Goal: Task Accomplishment & Management: Complete application form

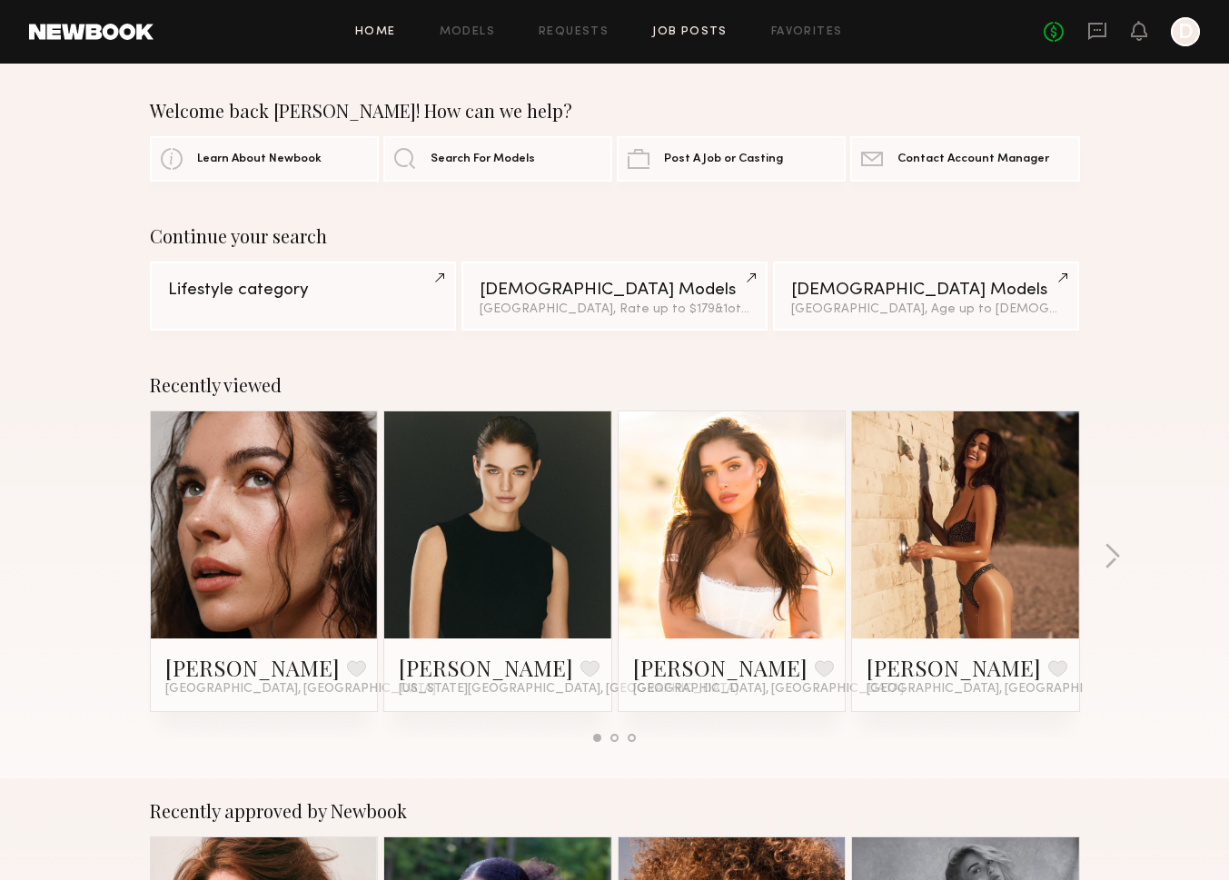
click at [683, 32] on link "Job Posts" at bounding box center [689, 32] width 75 height 12
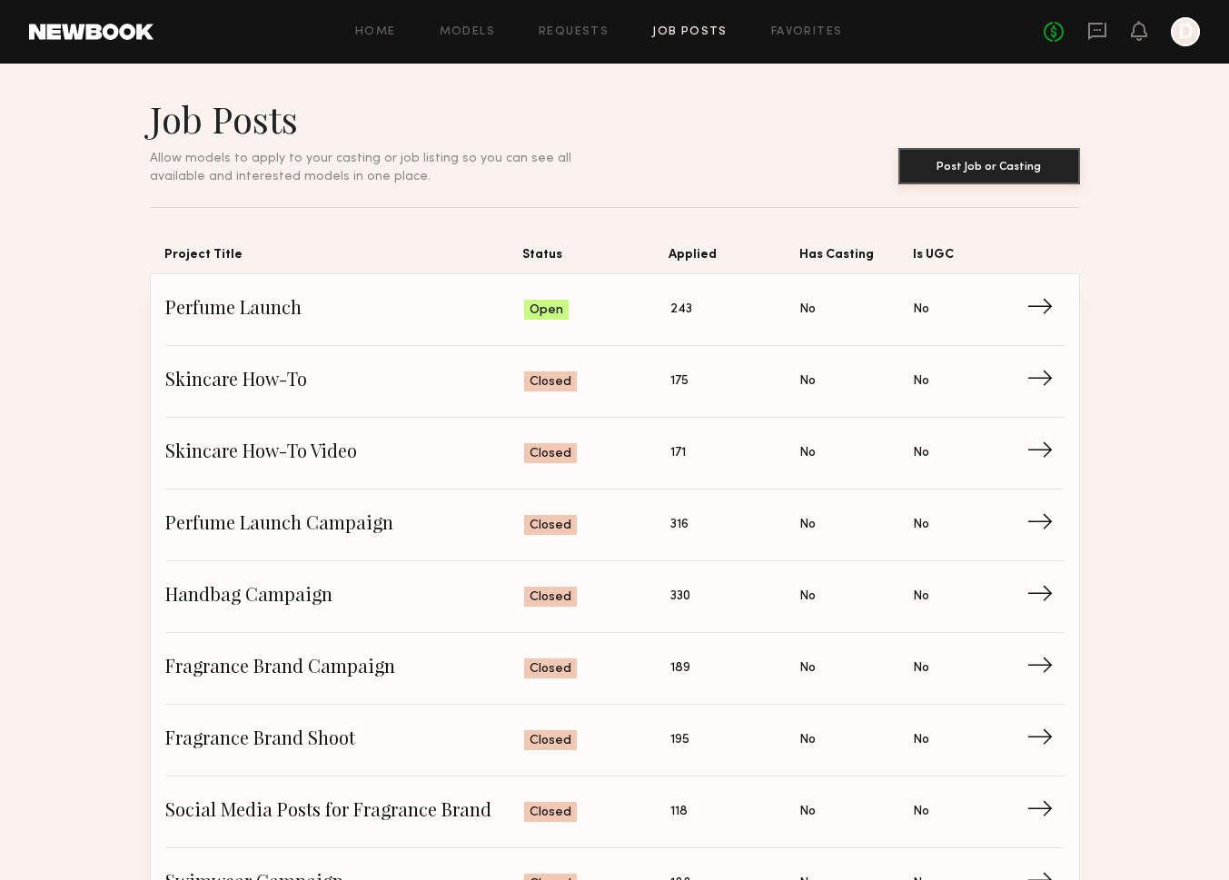
click at [950, 163] on button "Post Job or Casting" at bounding box center [989, 166] width 182 height 36
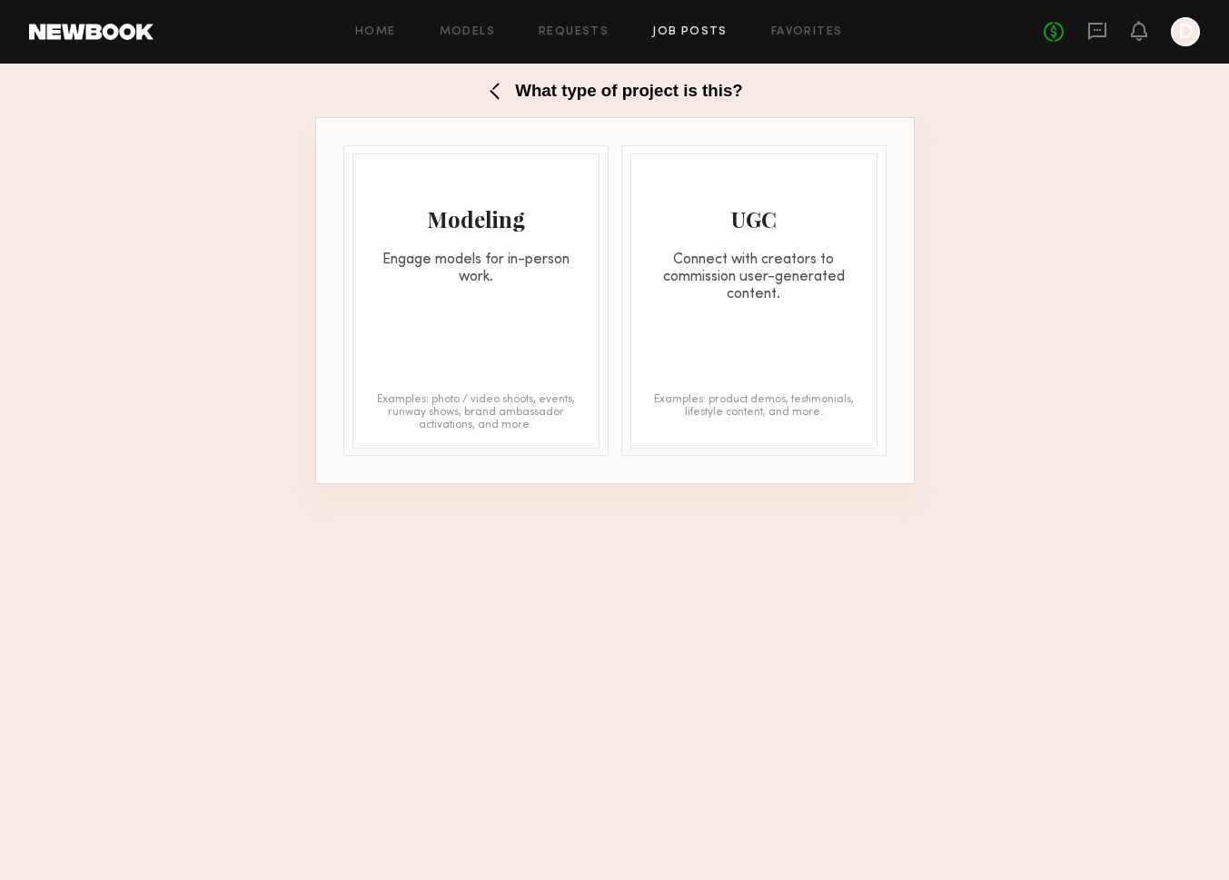
click at [530, 258] on div "Engage models for in-person work." at bounding box center [475, 269] width 245 height 35
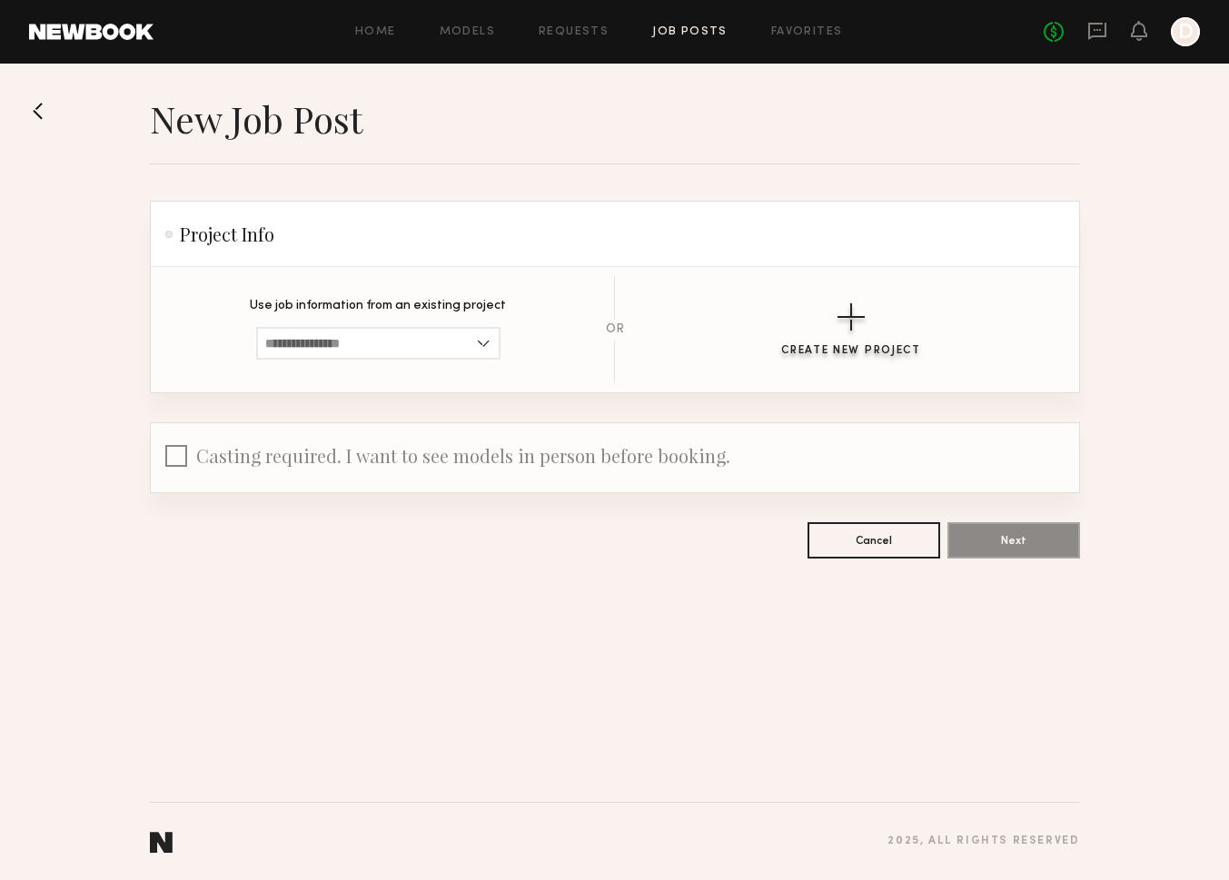
click at [836, 339] on button "Create New Project" at bounding box center [851, 330] width 140 height 54
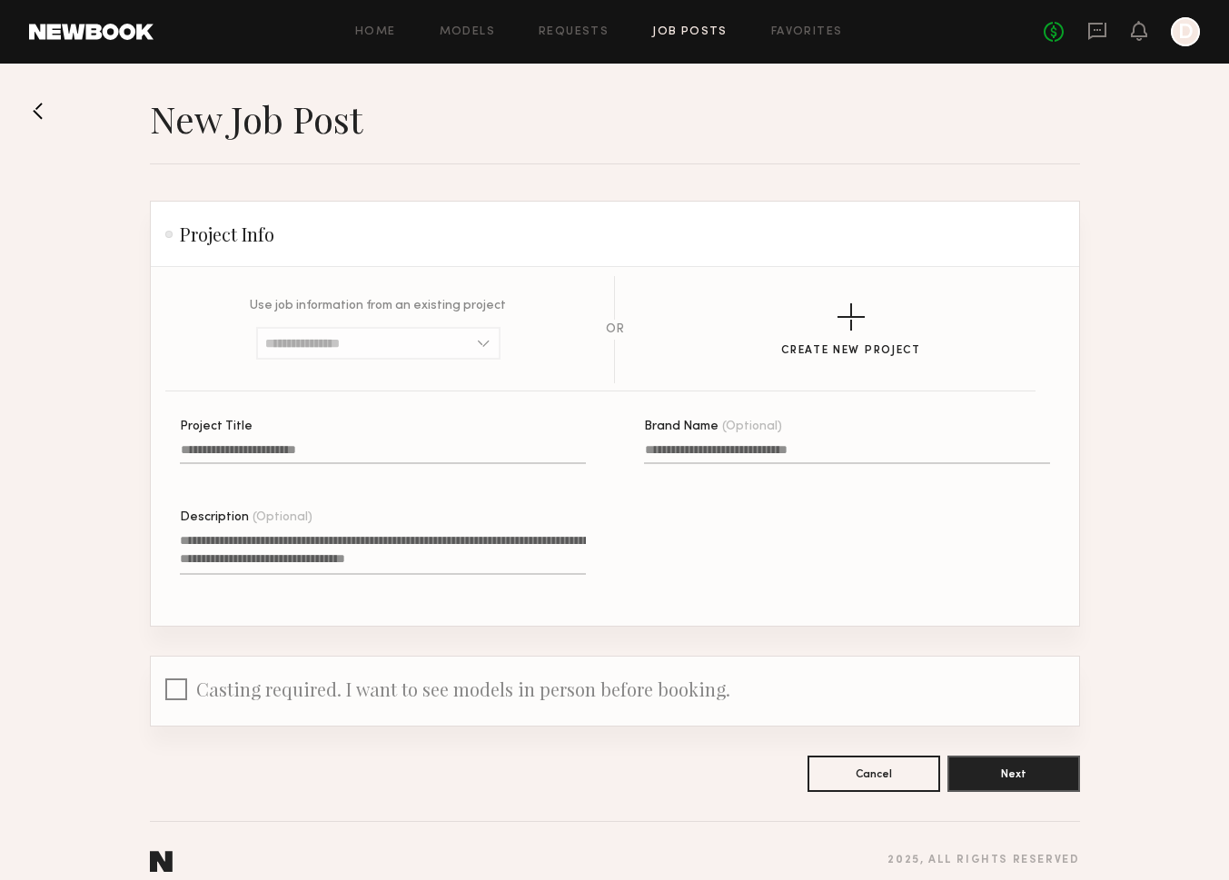
click at [471, 449] on input "Project Title" at bounding box center [383, 453] width 406 height 21
type input "**********"
click at [507, 538] on textarea "Description (Optional)" at bounding box center [383, 553] width 406 height 44
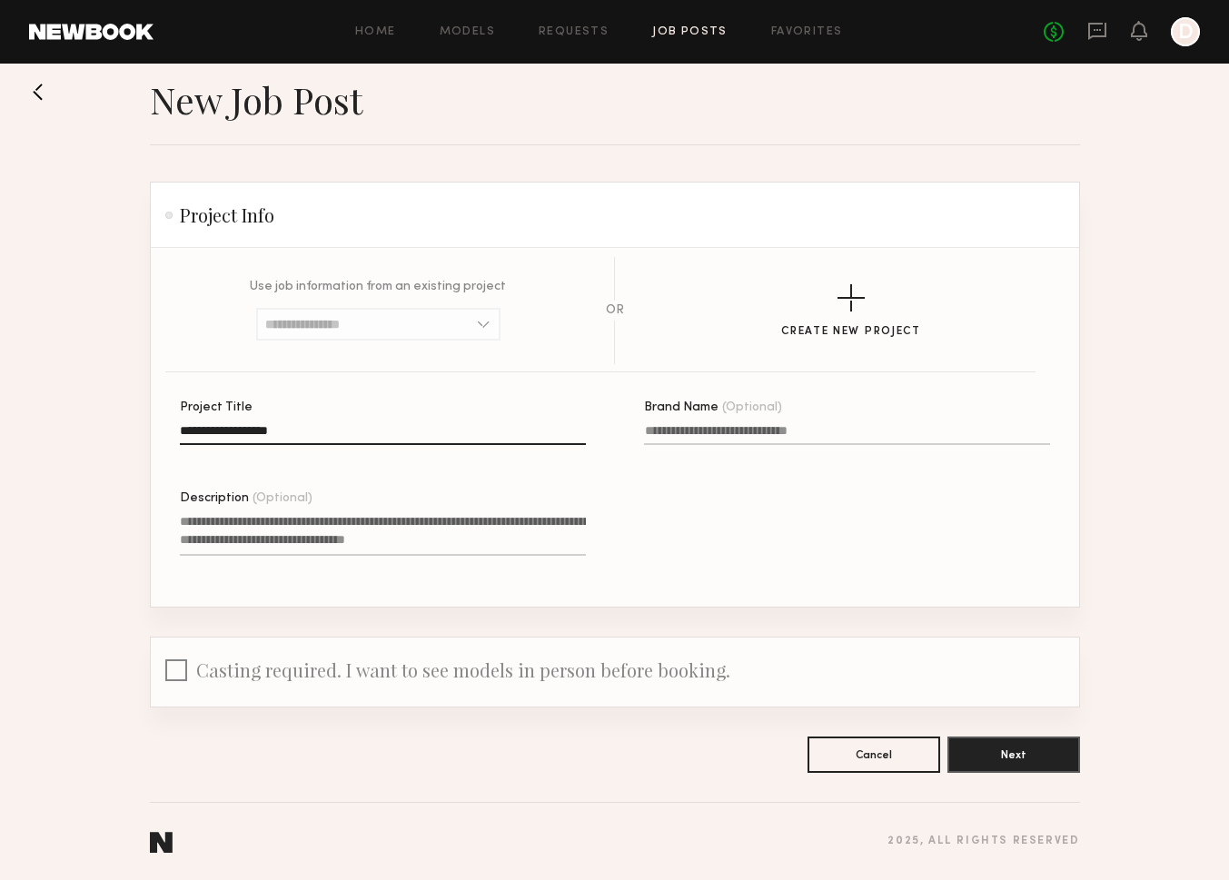
scroll to position [19, 0]
click at [1012, 761] on button "Next" at bounding box center [1013, 753] width 133 height 36
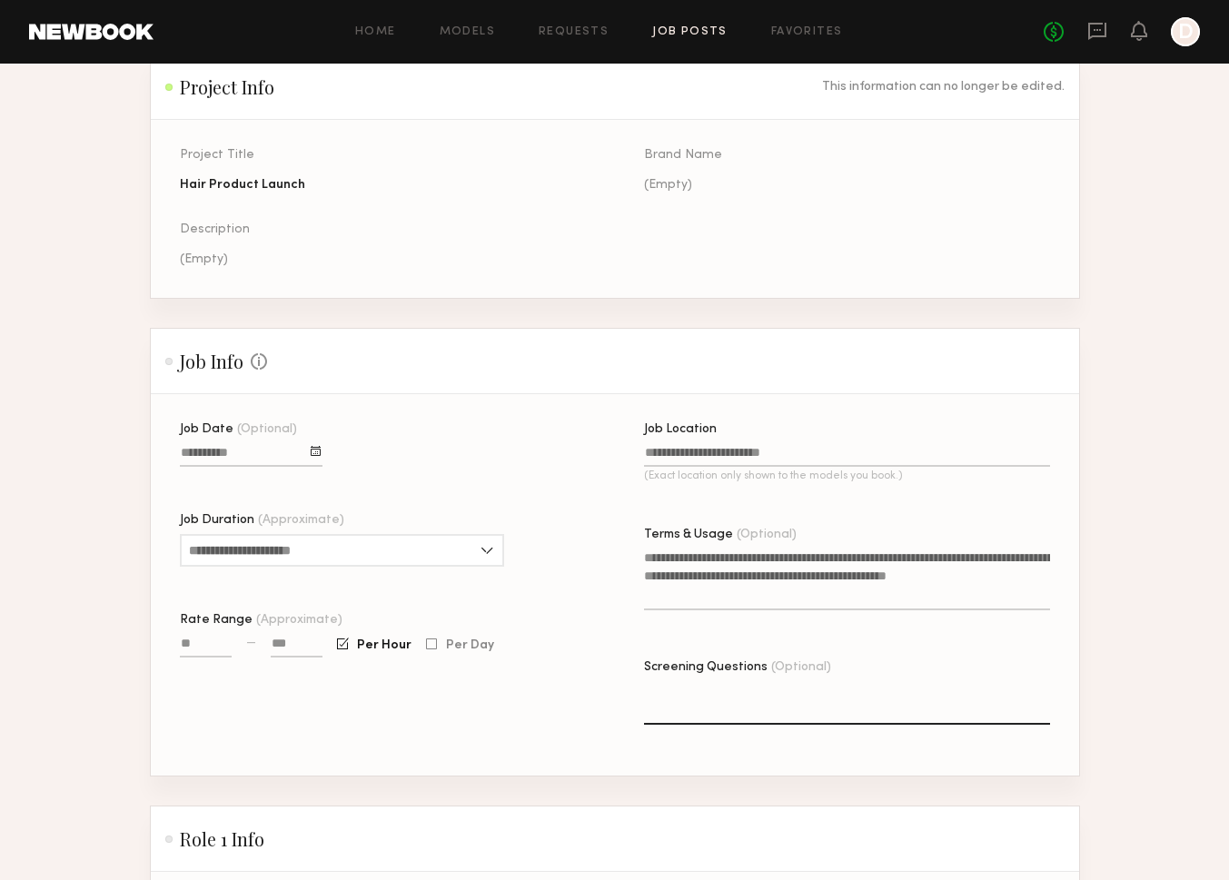
scroll to position [153, 0]
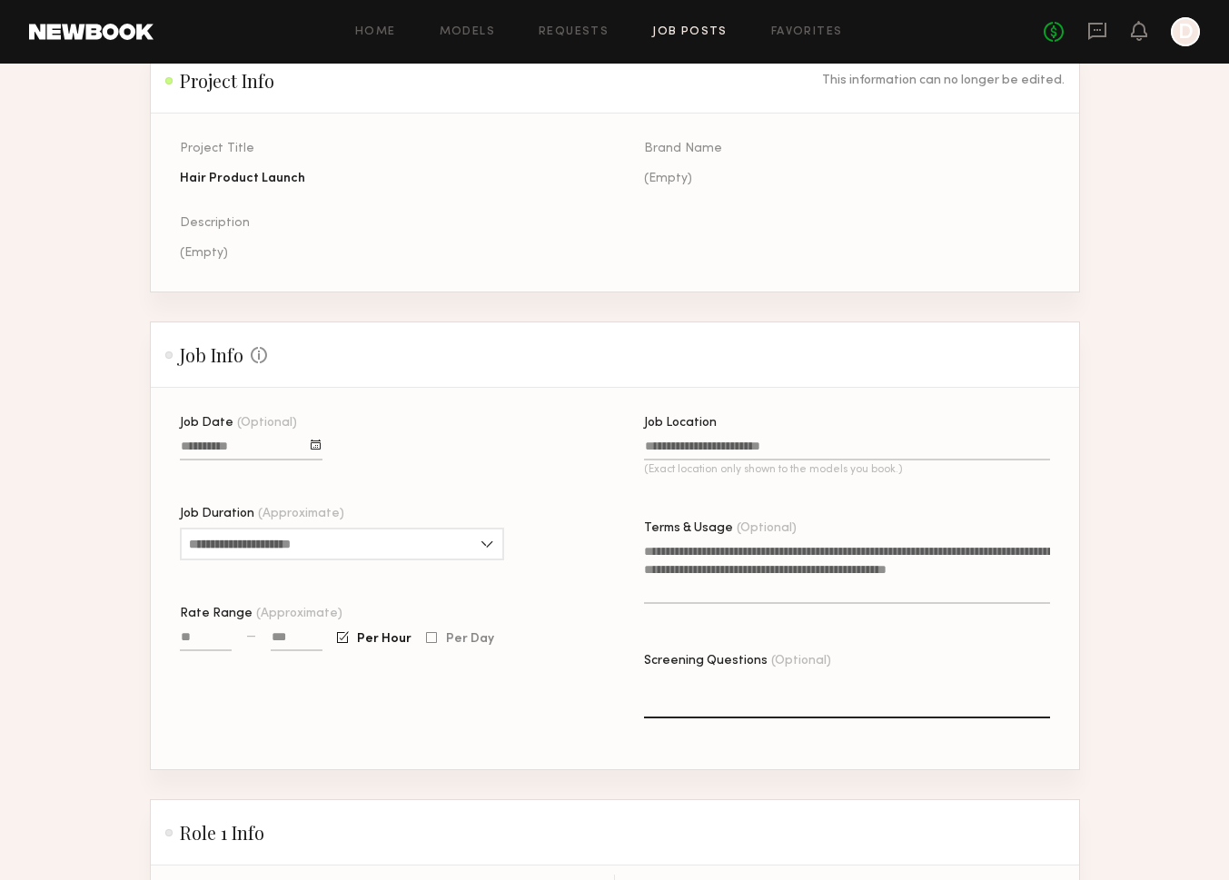
click at [314, 445] on div at bounding box center [316, 444] width 10 height 10
click at [387, 474] on button "button" at bounding box center [385, 478] width 11 height 11
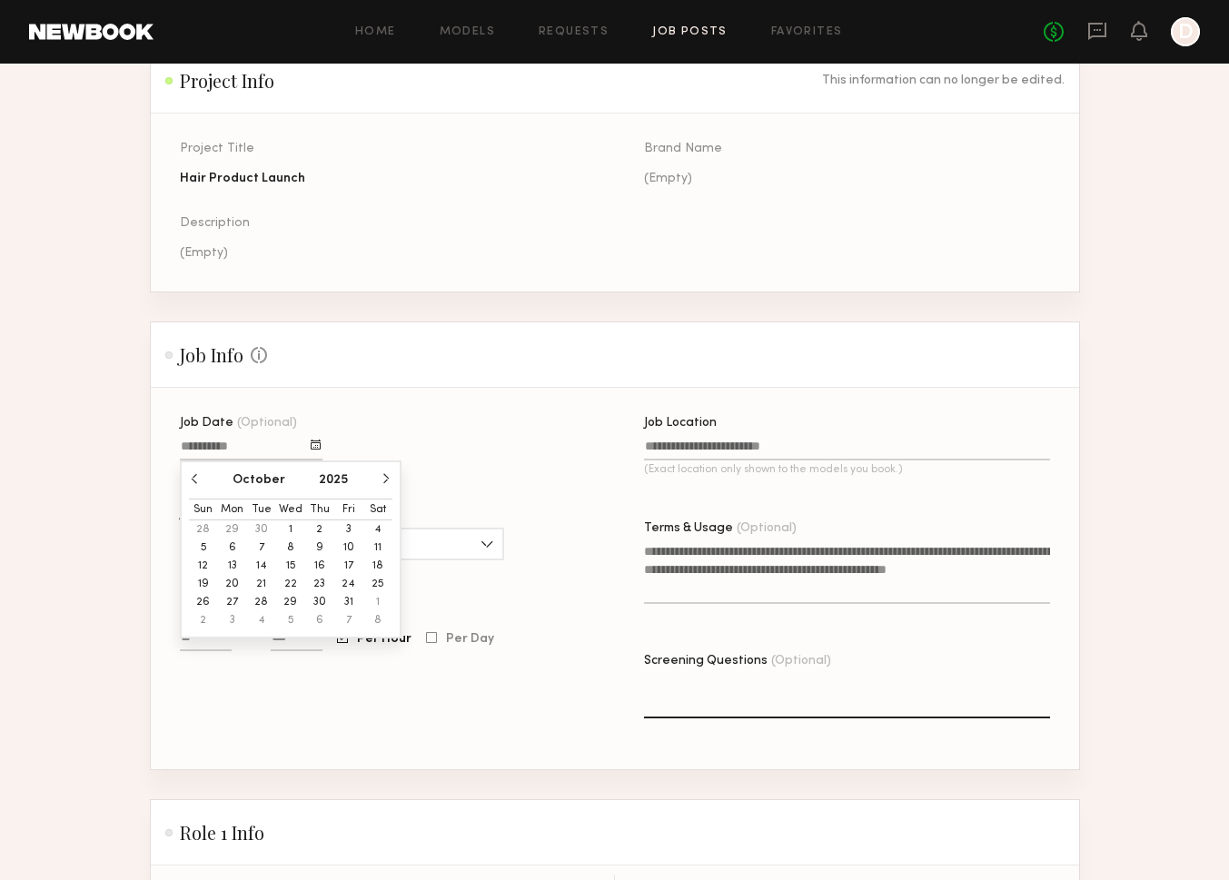
click at [380, 548] on button "11" at bounding box center [377, 547] width 29 height 18
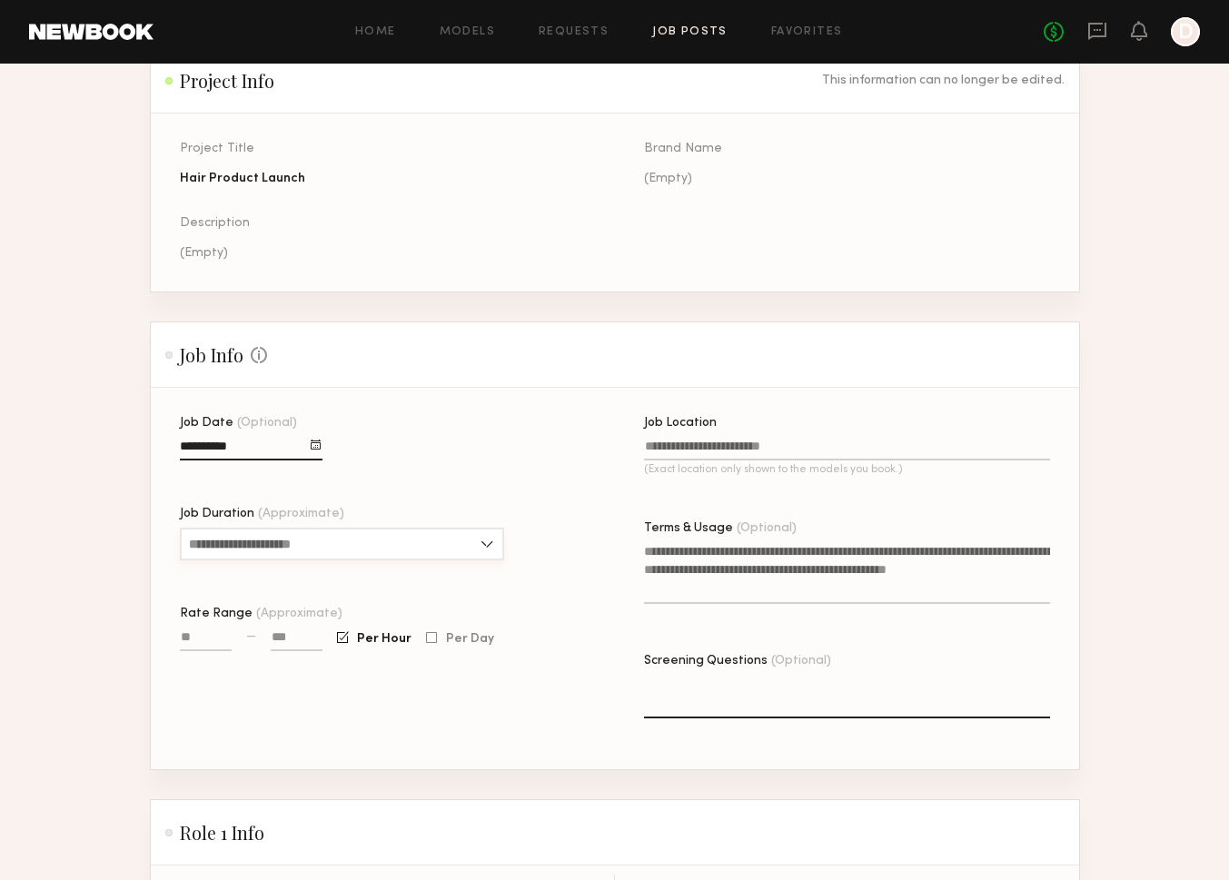
click at [378, 550] on input "Job Duration (Approximate)" at bounding box center [342, 544] width 324 height 33
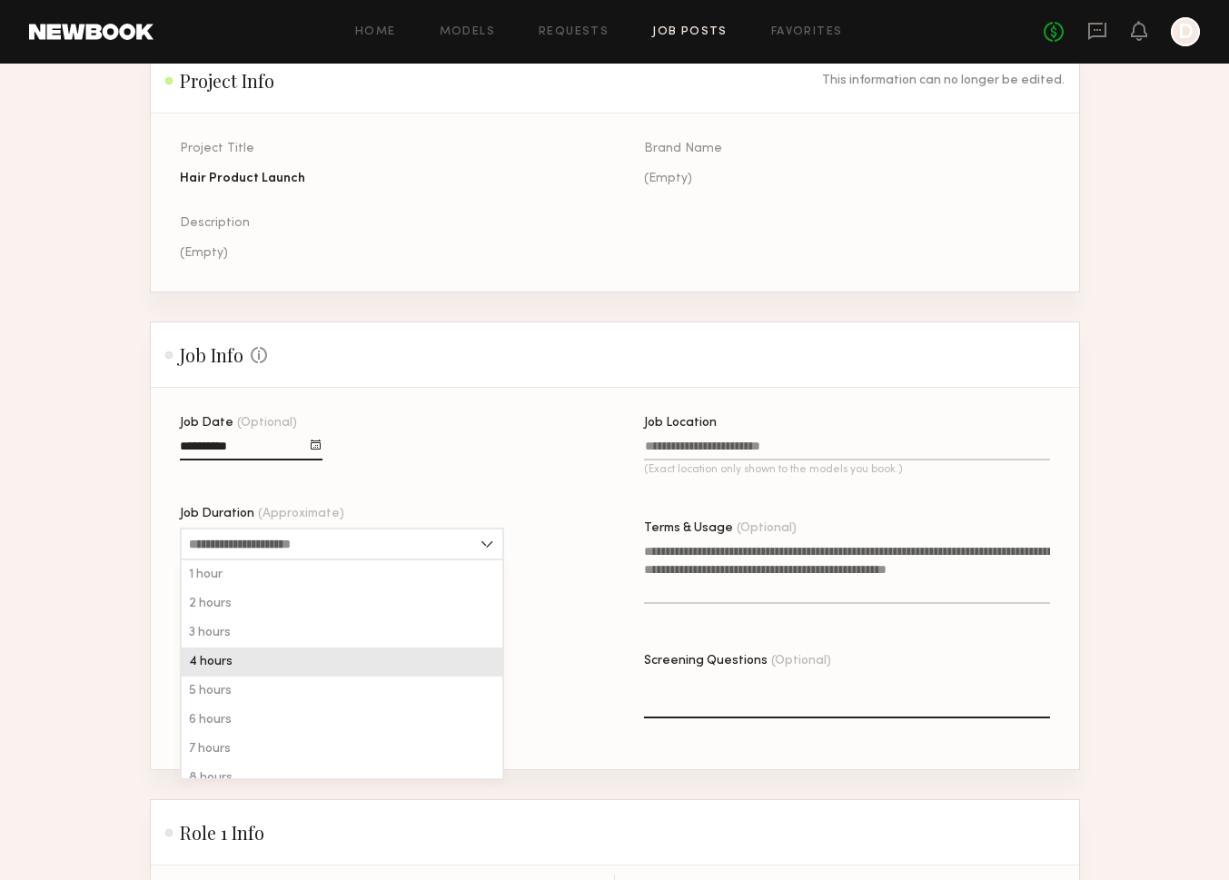
click at [376, 650] on div "4 hours" at bounding box center [342, 661] width 321 height 29
type input "*******"
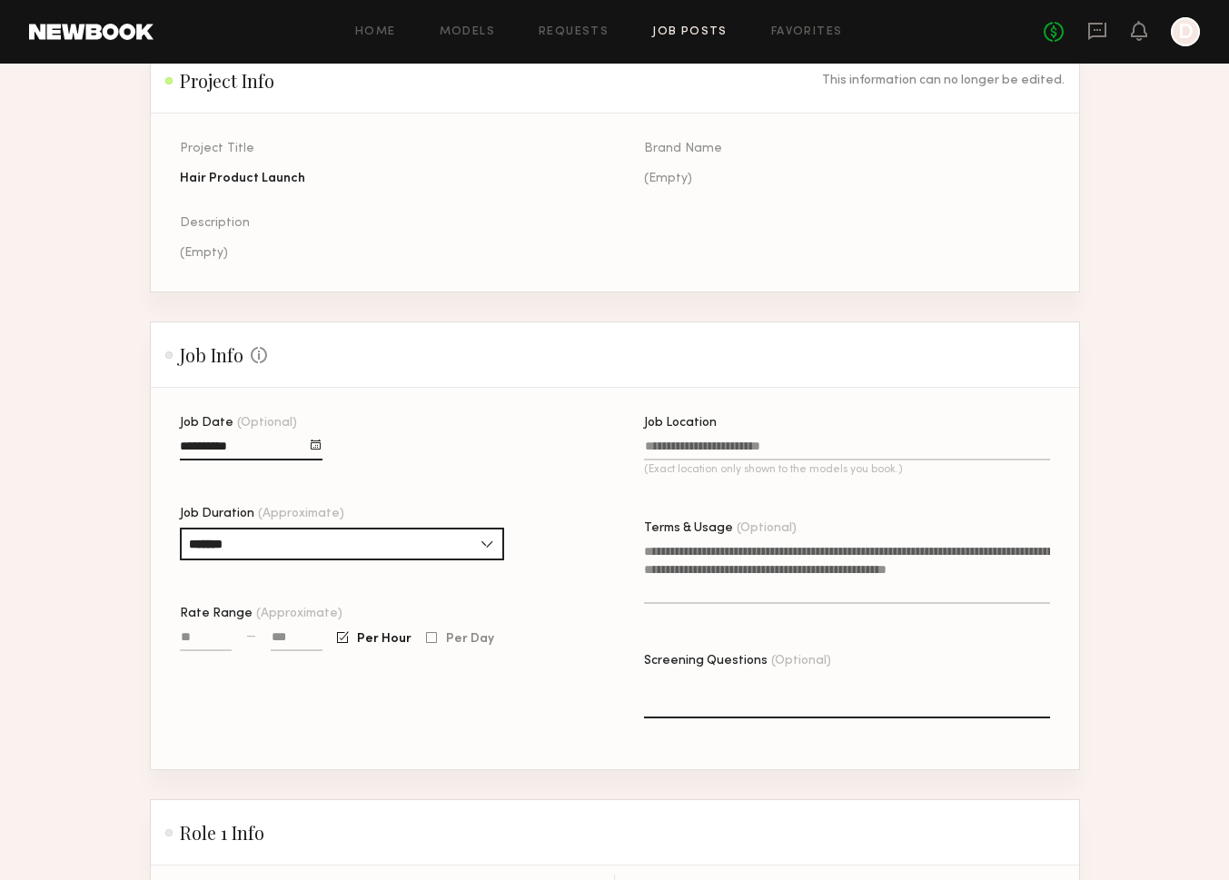
click at [222, 643] on input "Rate Range (Approximate)" at bounding box center [206, 640] width 52 height 21
type input "***"
click at [275, 635] on input at bounding box center [297, 640] width 52 height 21
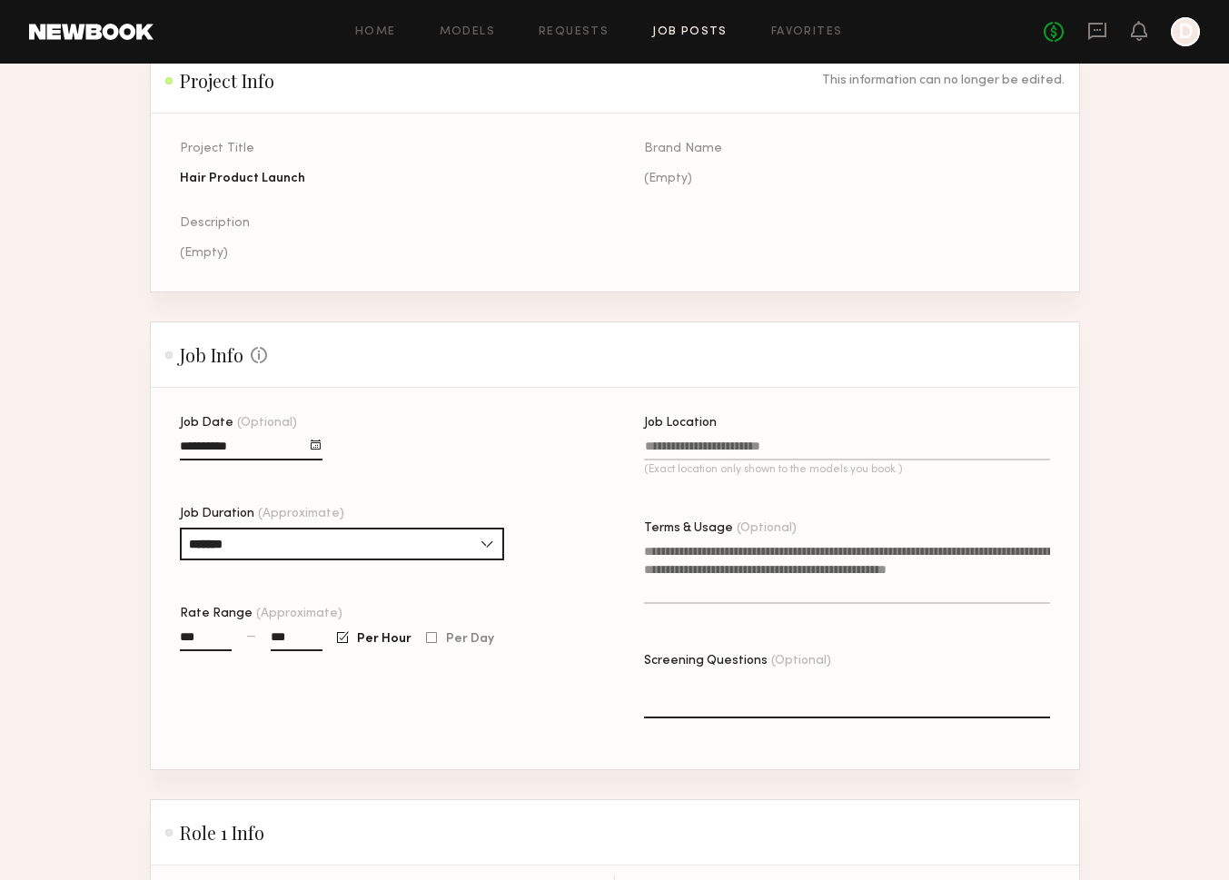
type input "***"
click at [429, 695] on div "Job Date (Optional) Job Duration (Approximate) ******* 1 hour 2 hours 3 hours 4…" at bounding box center [383, 593] width 406 height 352
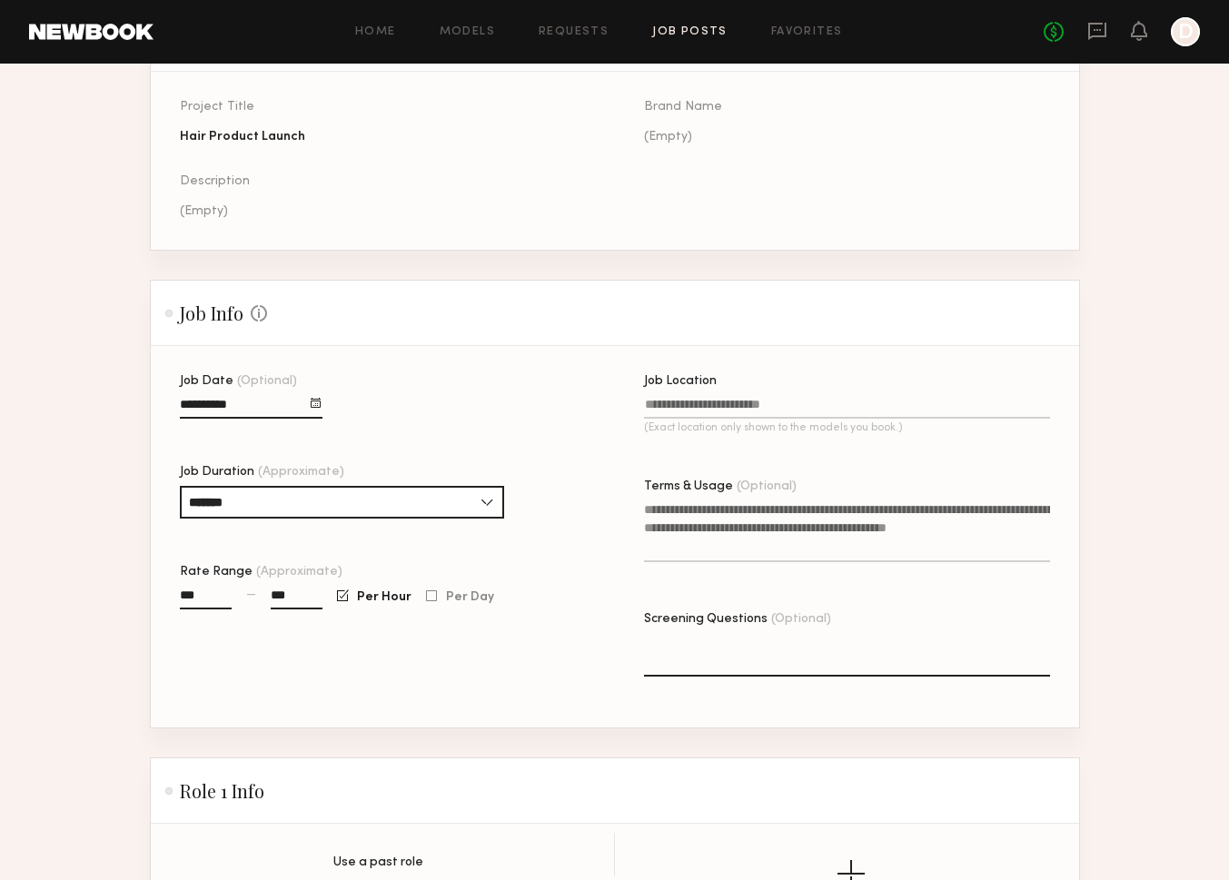
scroll to position [195, 0]
click at [716, 407] on input "Job Location (Exact location only shown to the models you book.)" at bounding box center [847, 408] width 406 height 21
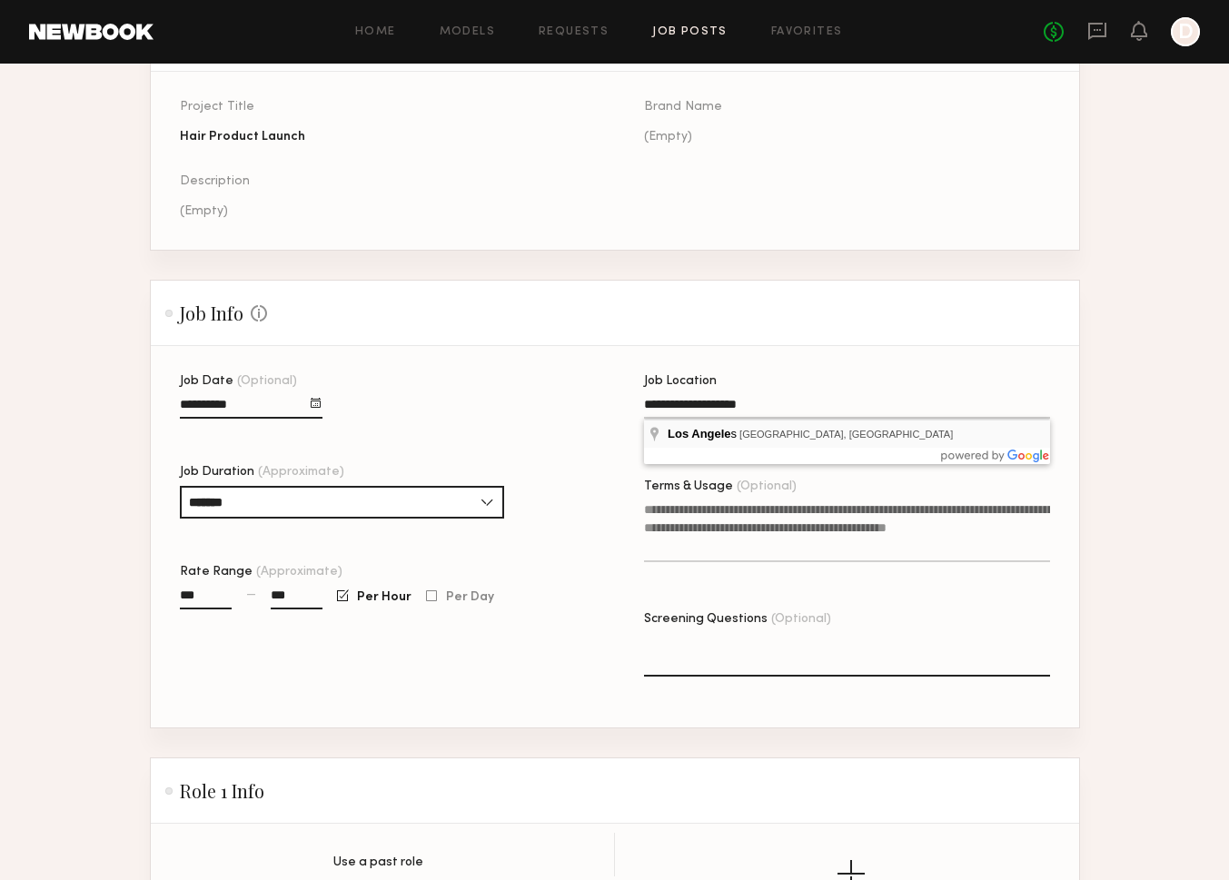
type input "**********"
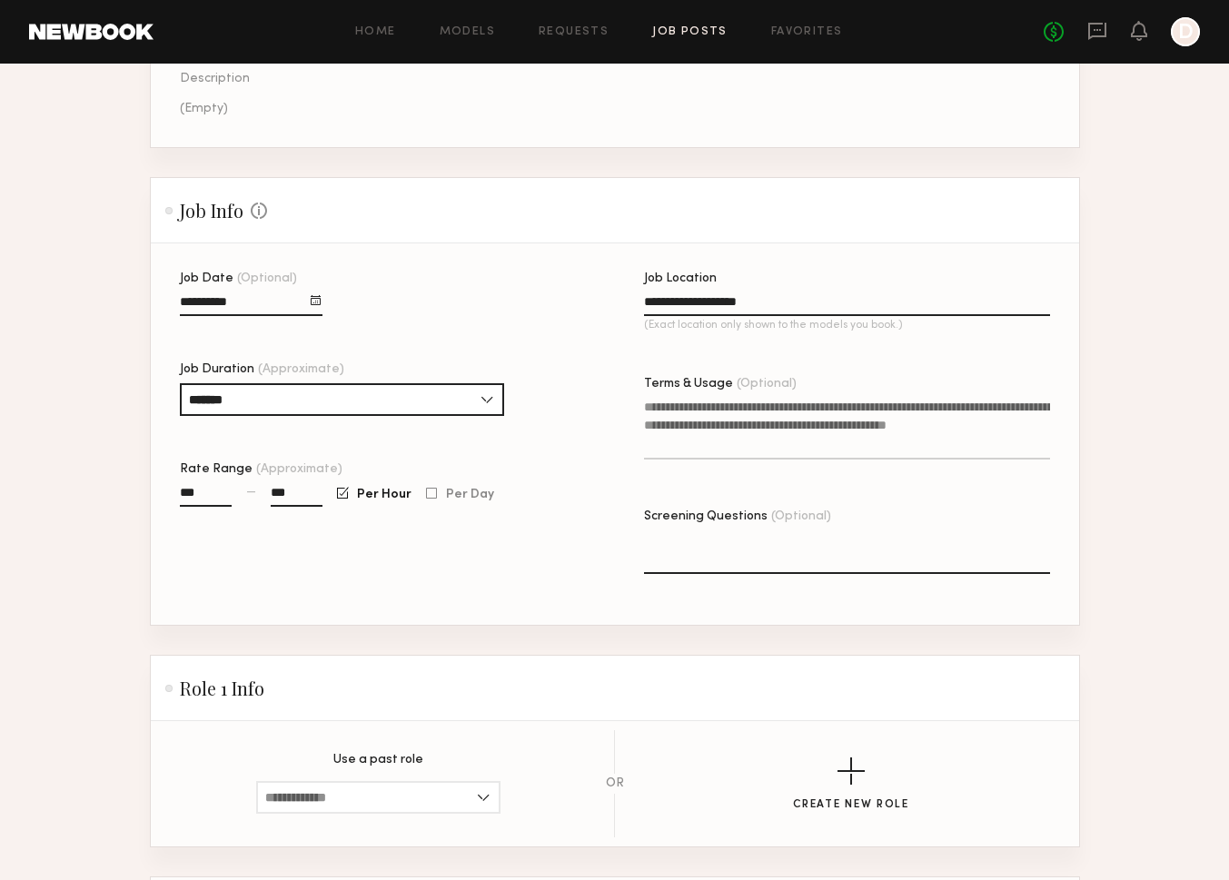
scroll to position [301, 0]
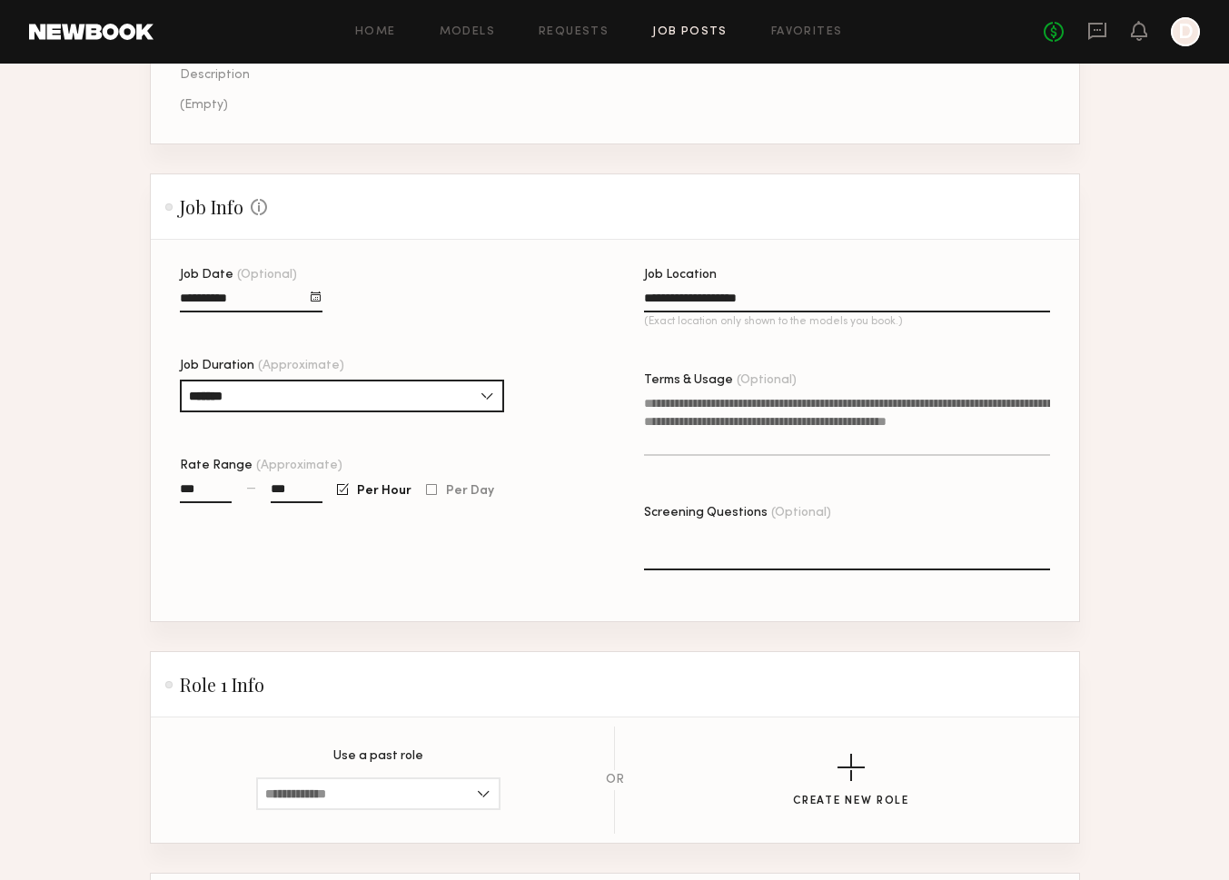
click at [773, 430] on textarea "Terms & Usage (Optional)" at bounding box center [847, 425] width 406 height 62
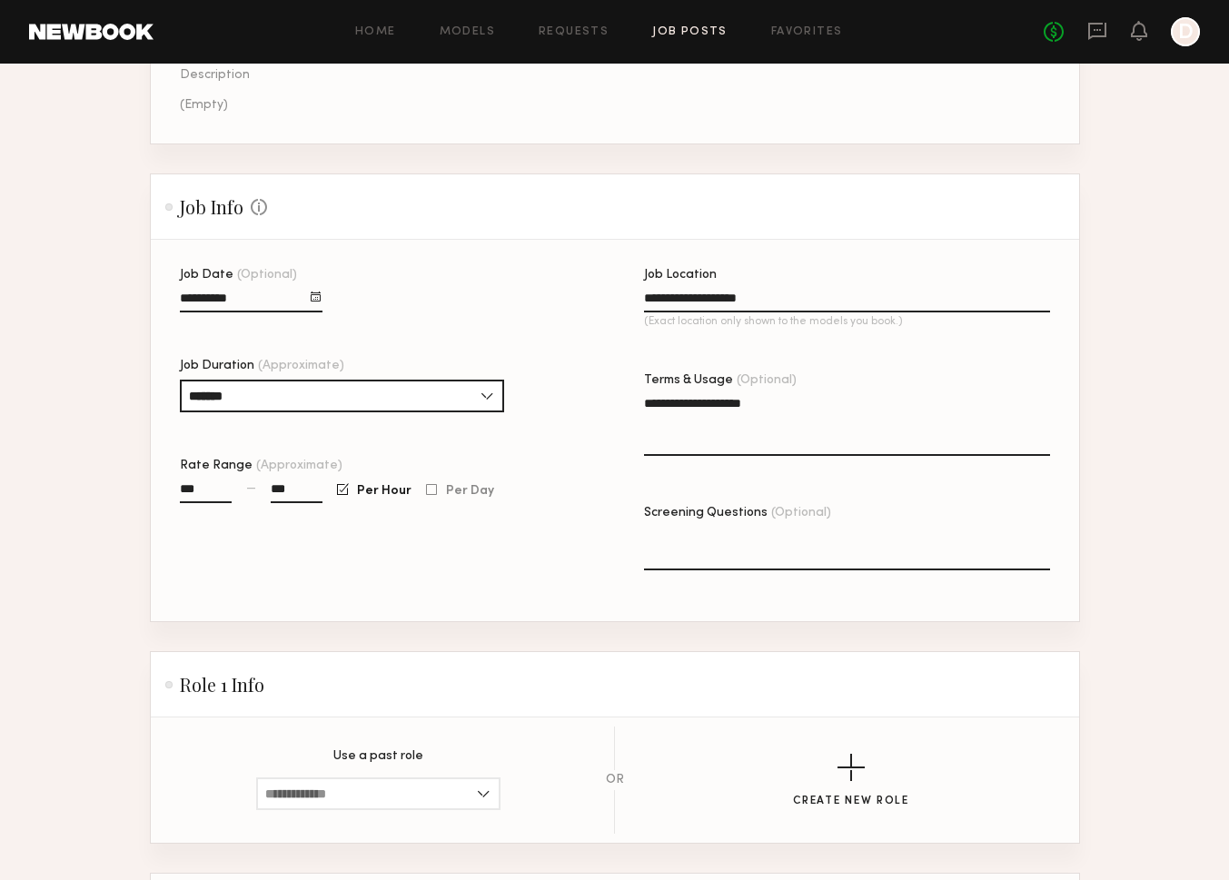
type textarea "**********"
click at [761, 556] on textarea "Screening Questions (Optional)" at bounding box center [847, 549] width 406 height 44
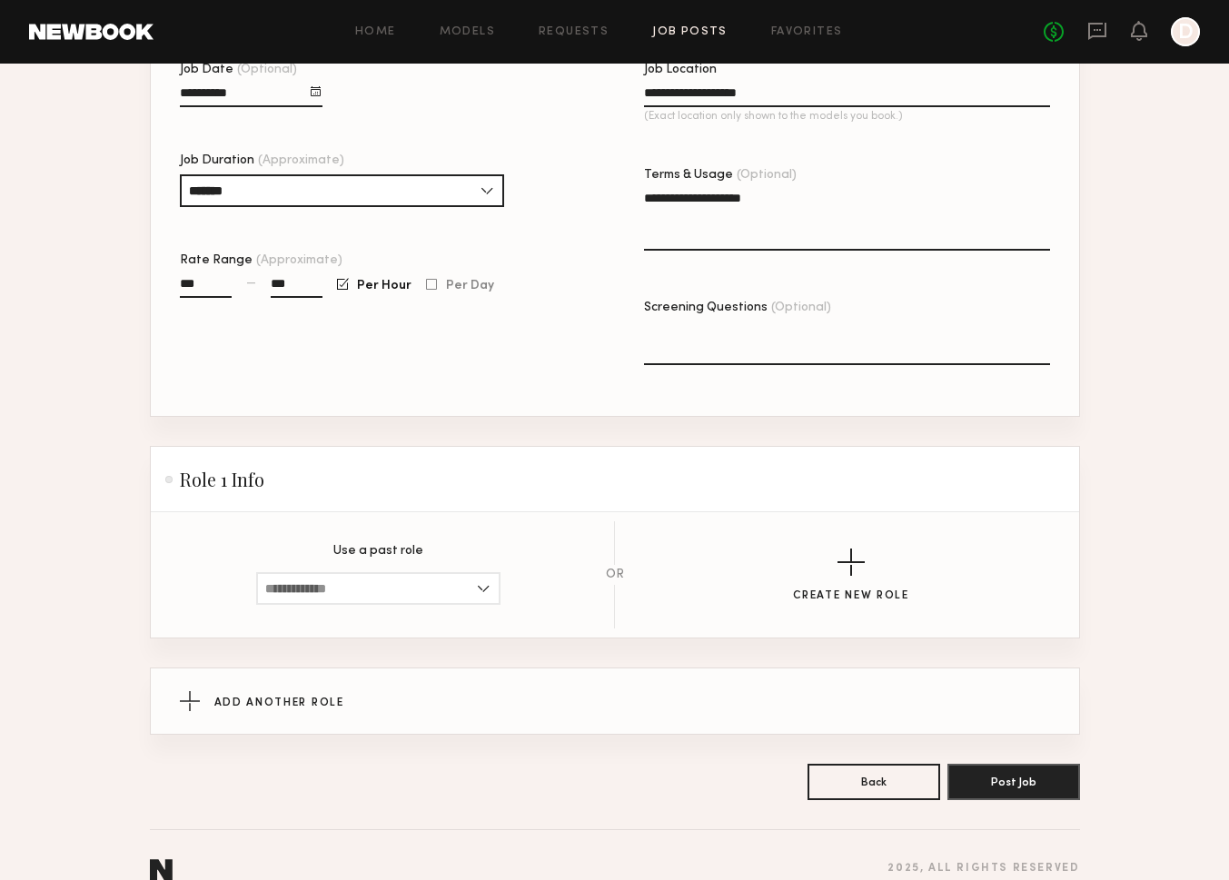
scroll to position [523, 0]
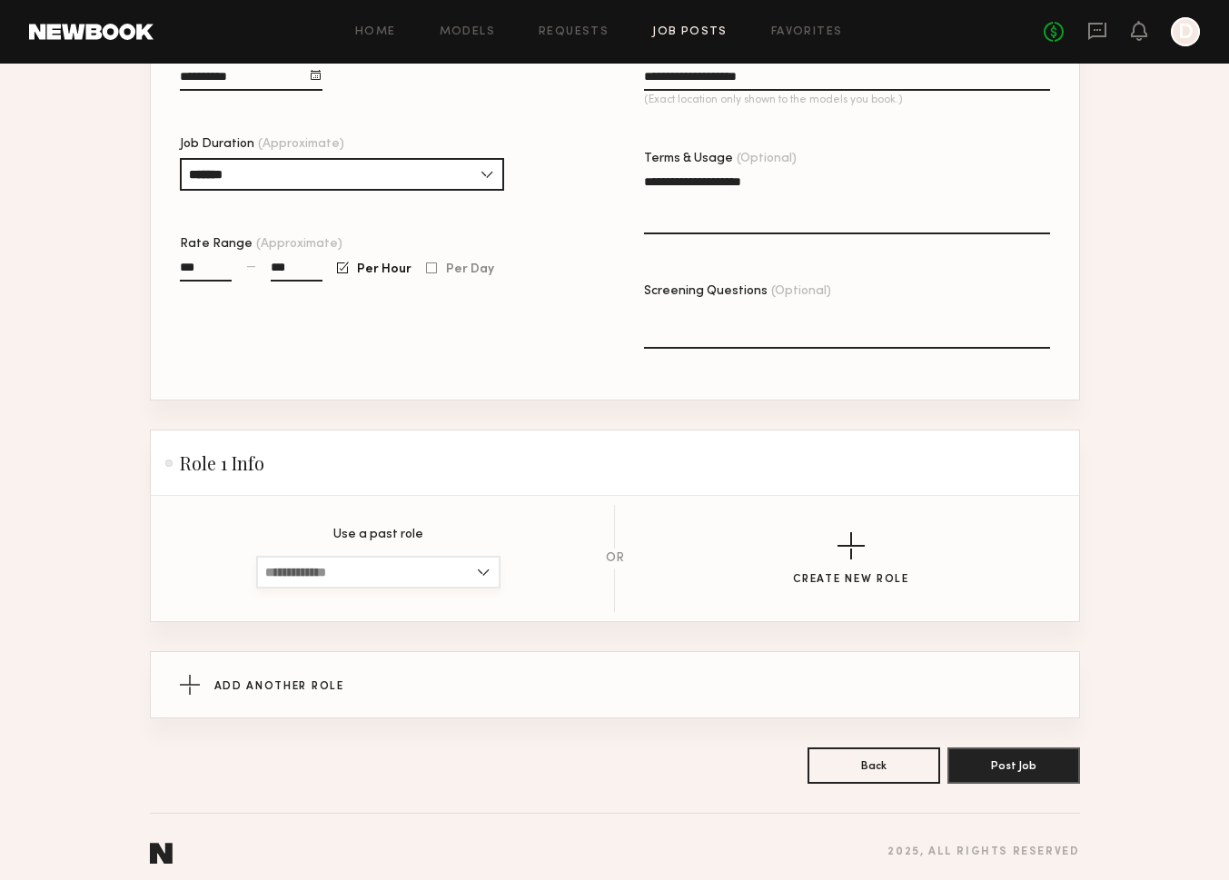
click at [459, 575] on input at bounding box center [378, 572] width 244 height 33
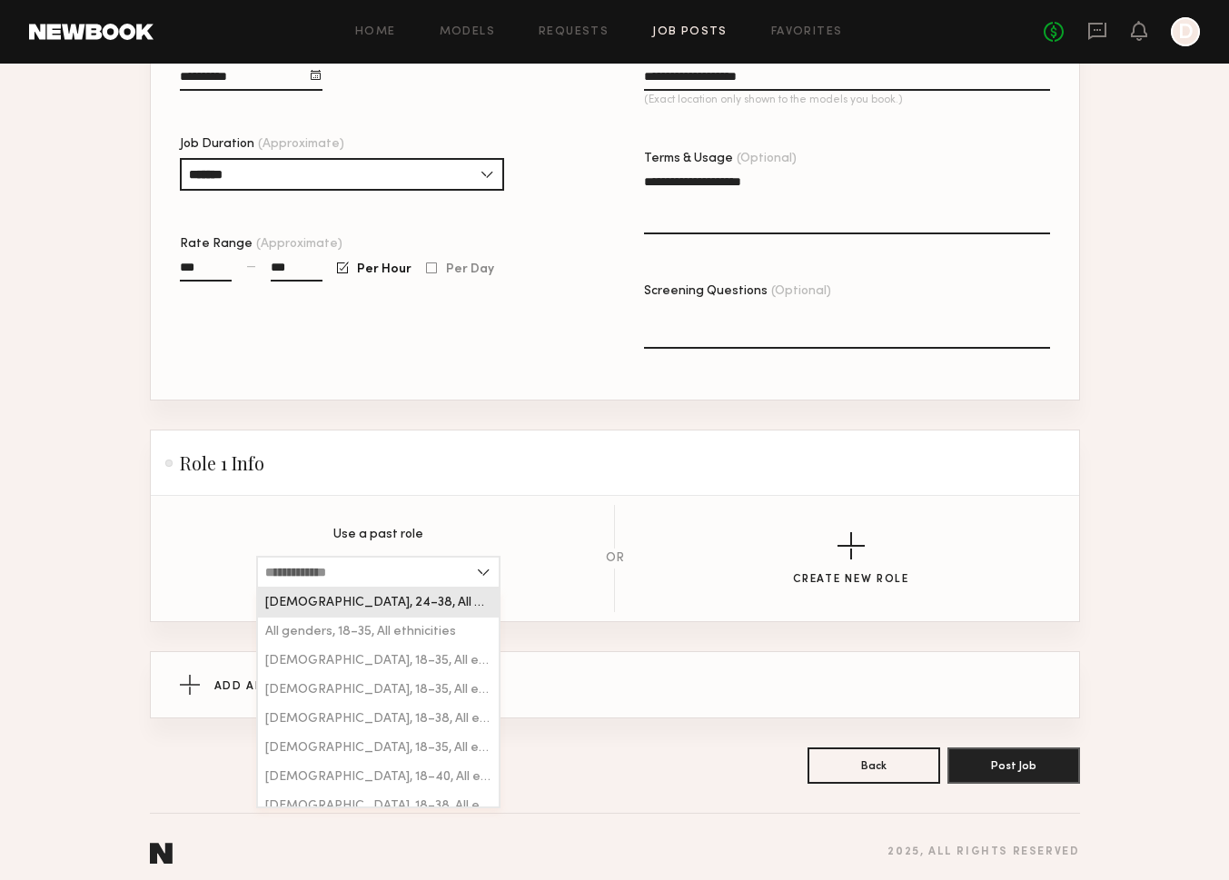
click at [458, 605] on div "Female, 24–38, All ethnicities" at bounding box center [378, 602] width 241 height 29
type input "**********"
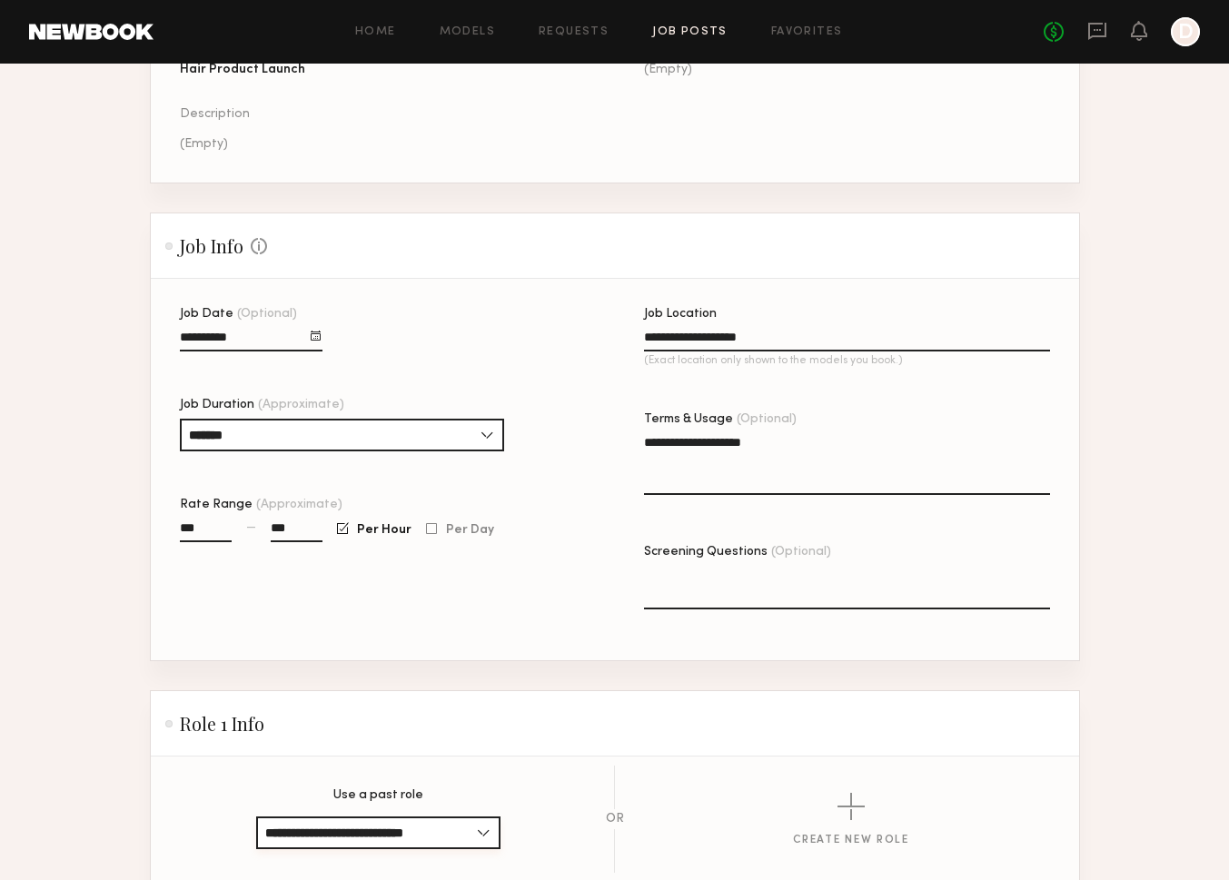
scroll to position [229, 0]
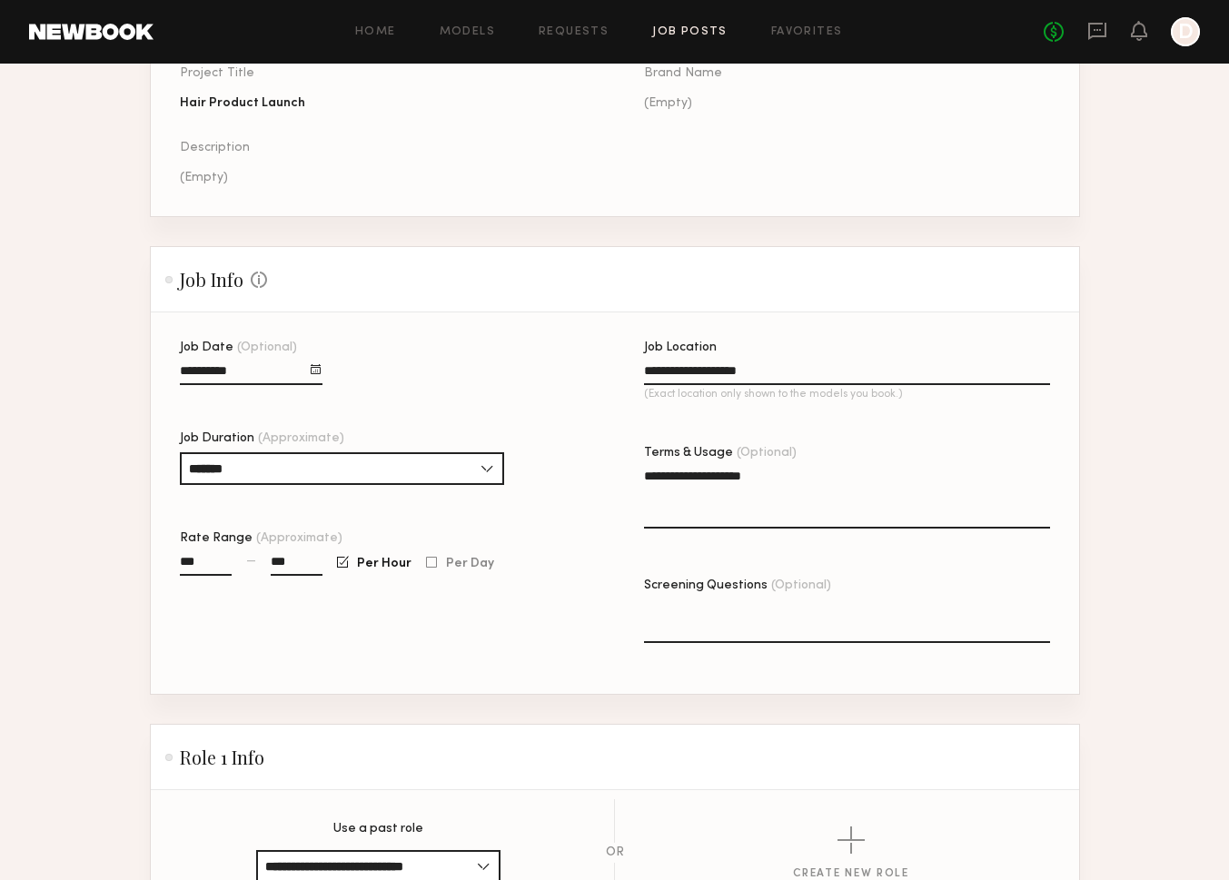
click at [315, 368] on div at bounding box center [316, 369] width 10 height 10
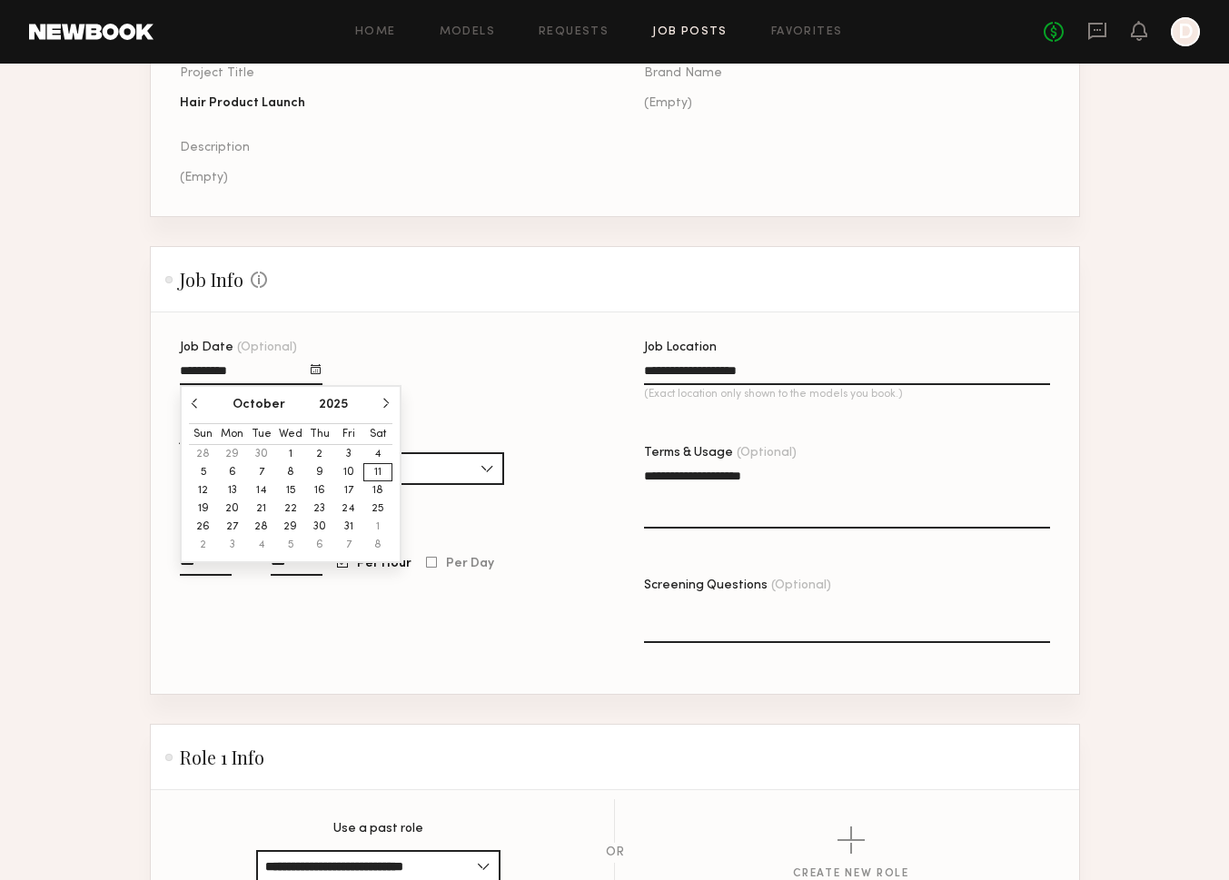
click at [377, 484] on button "18" at bounding box center [377, 490] width 29 height 18
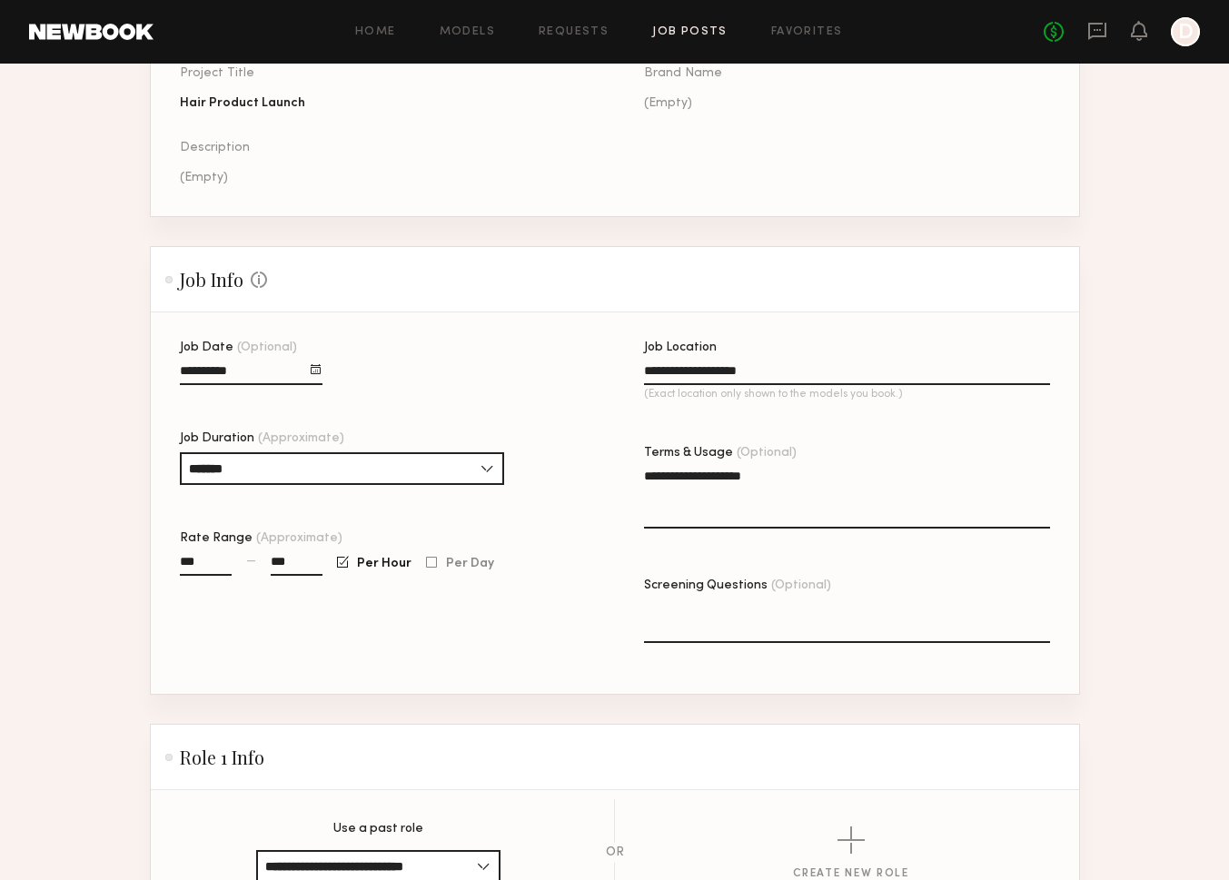
click at [451, 396] on div "Job Date (Optional) Job Duration (Approximate) ******* 1 hour 2 hours 3 hours 4…" at bounding box center [383, 517] width 406 height 352
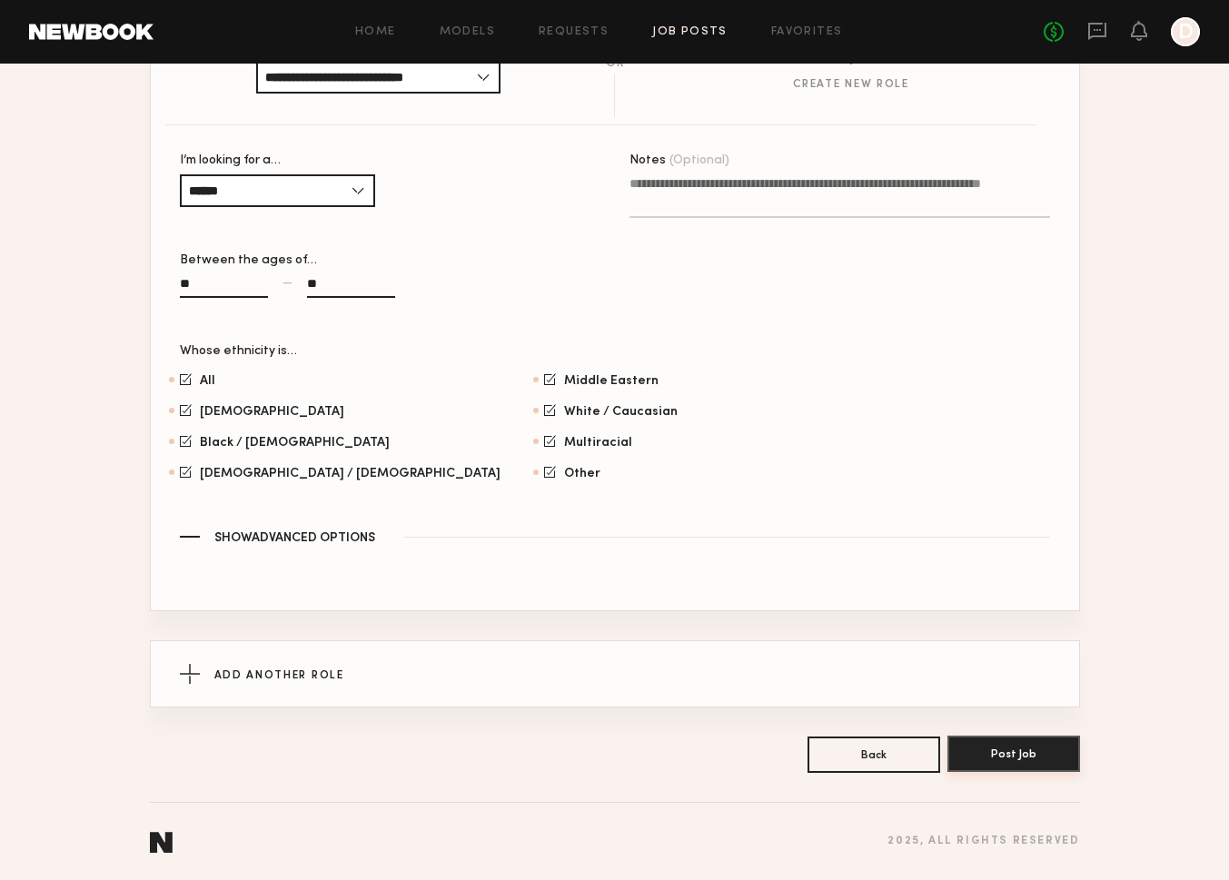
scroll to position [1018, 0]
click at [1001, 743] on button "Post Job" at bounding box center [1013, 753] width 133 height 36
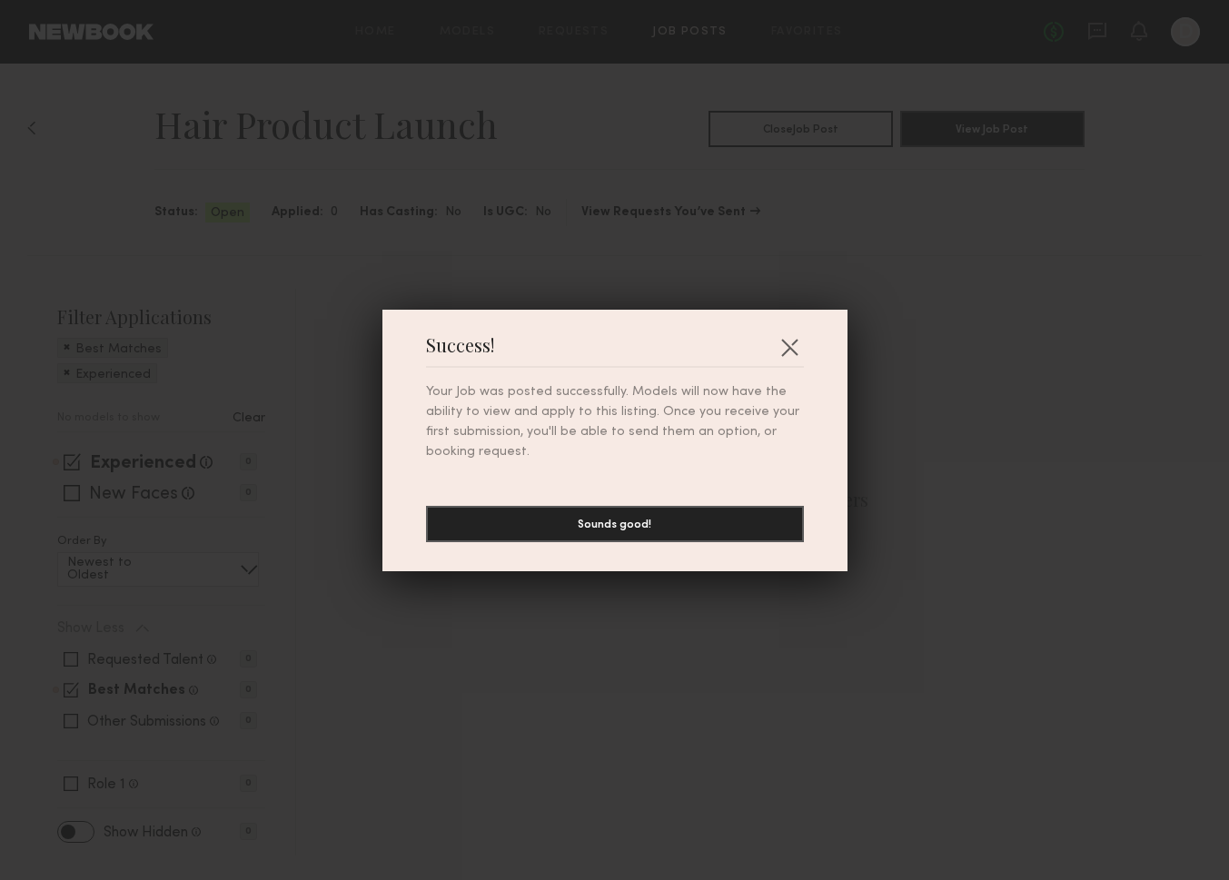
click at [808, 348] on div "Success! Your Job was posted successfully. Models will now have the ability to …" at bounding box center [614, 441] width 465 height 262
click at [788, 343] on button "button" at bounding box center [789, 346] width 29 height 29
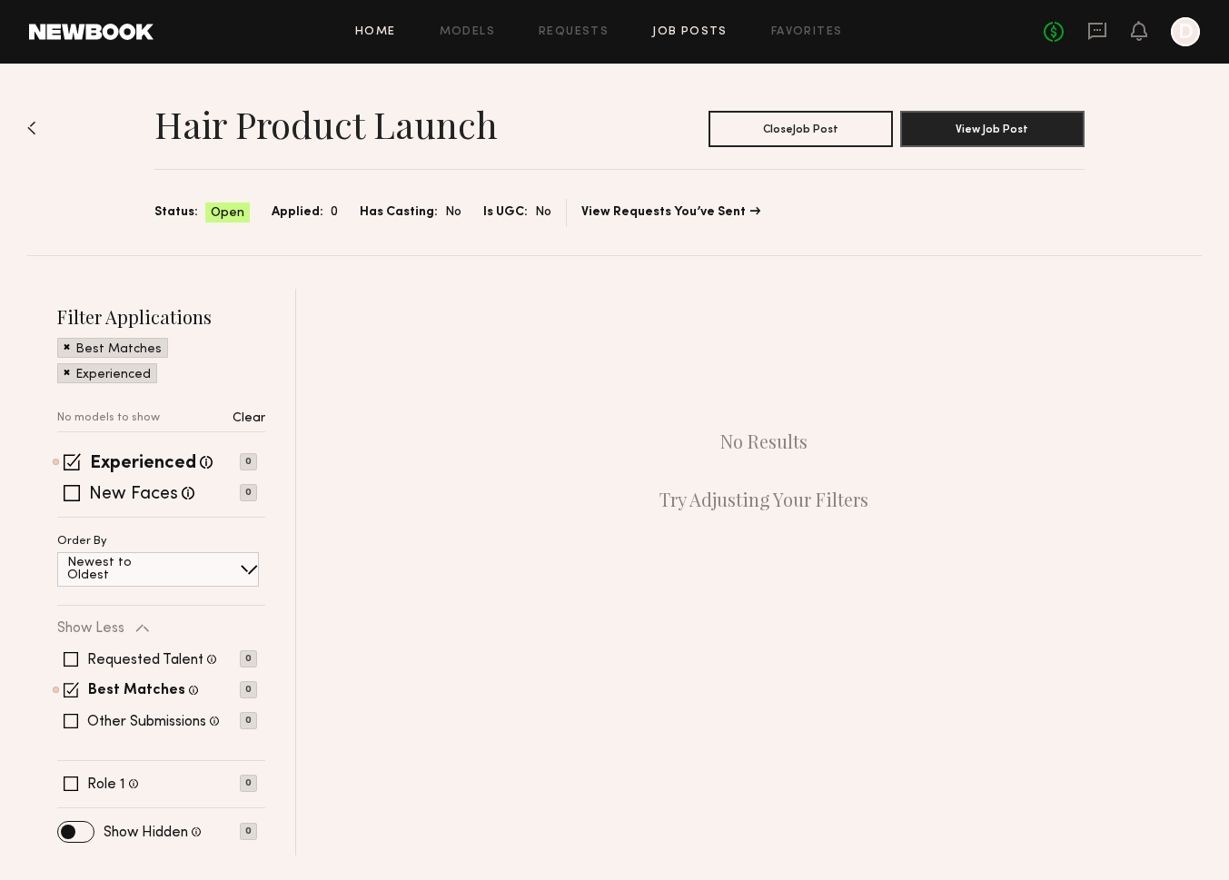
click at [359, 28] on link "Home" at bounding box center [375, 32] width 41 height 12
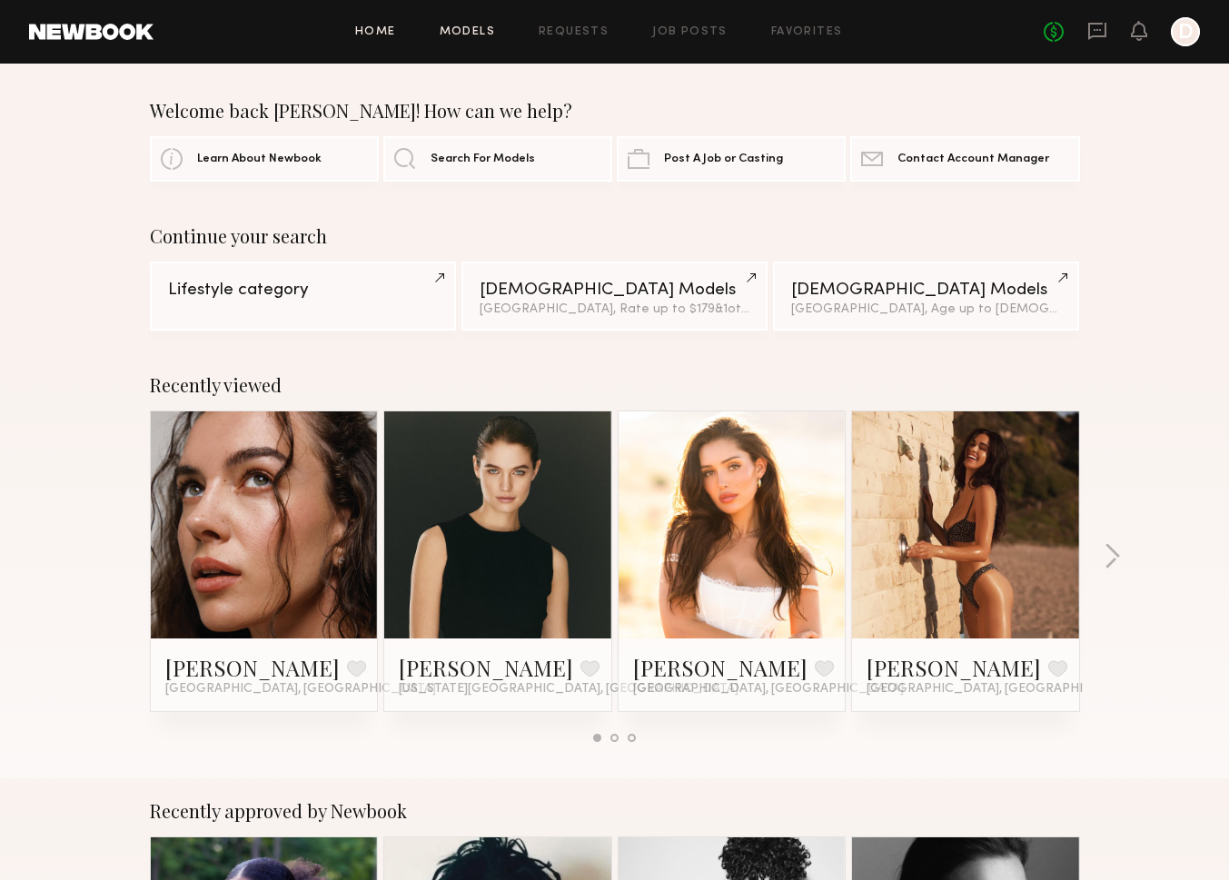
click at [485, 35] on link "Models" at bounding box center [466, 32] width 55 height 12
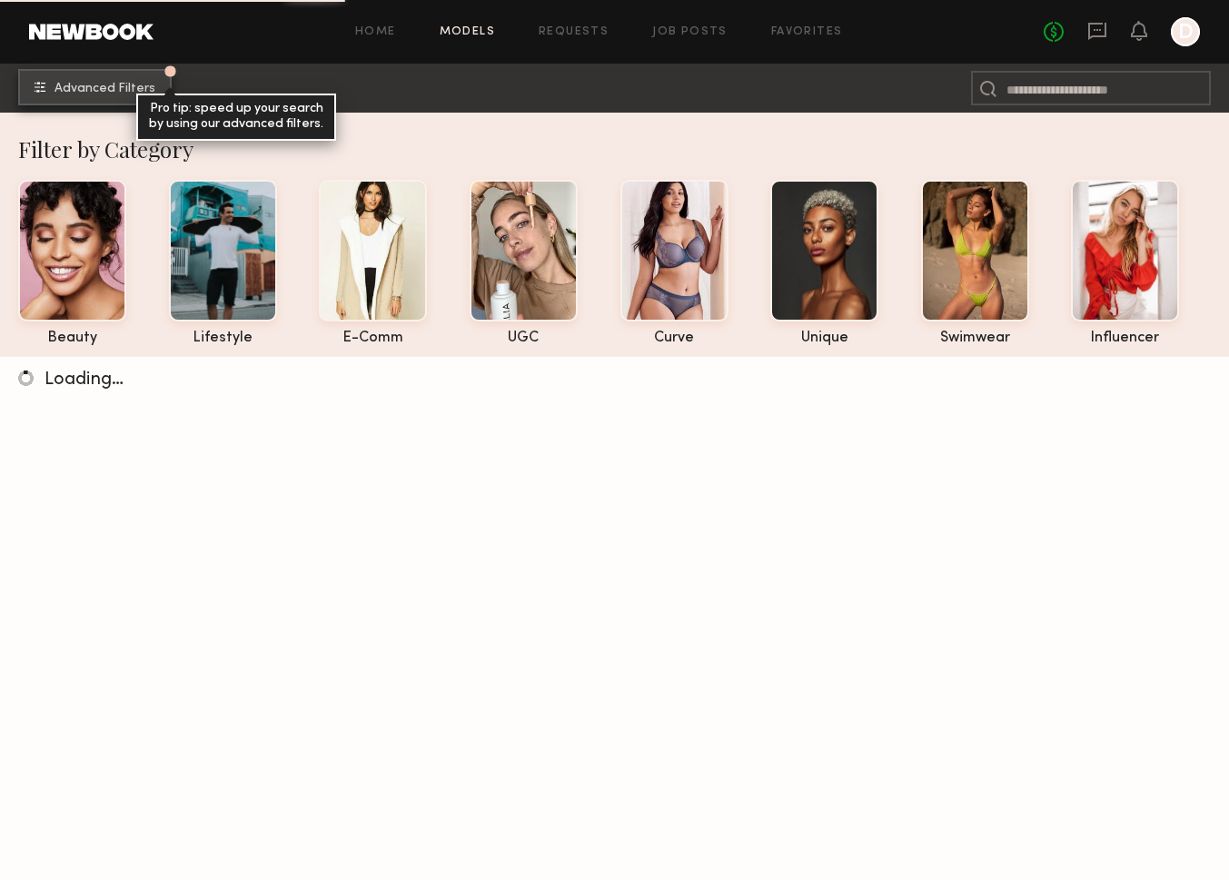
click at [133, 94] on span "Advanced Filters" at bounding box center [104, 89] width 101 height 13
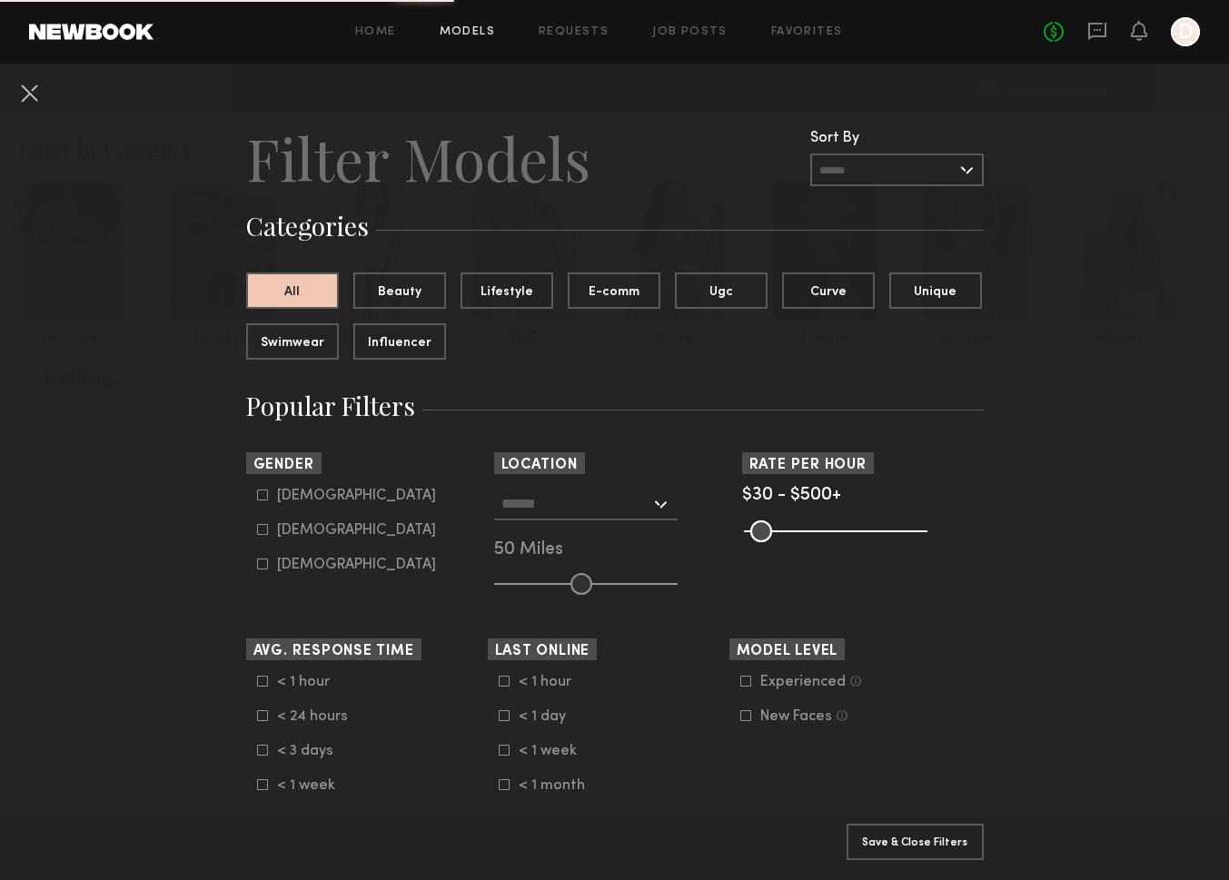
click at [294, 498] on div "Male" at bounding box center [356, 495] width 159 height 11
type input "*"
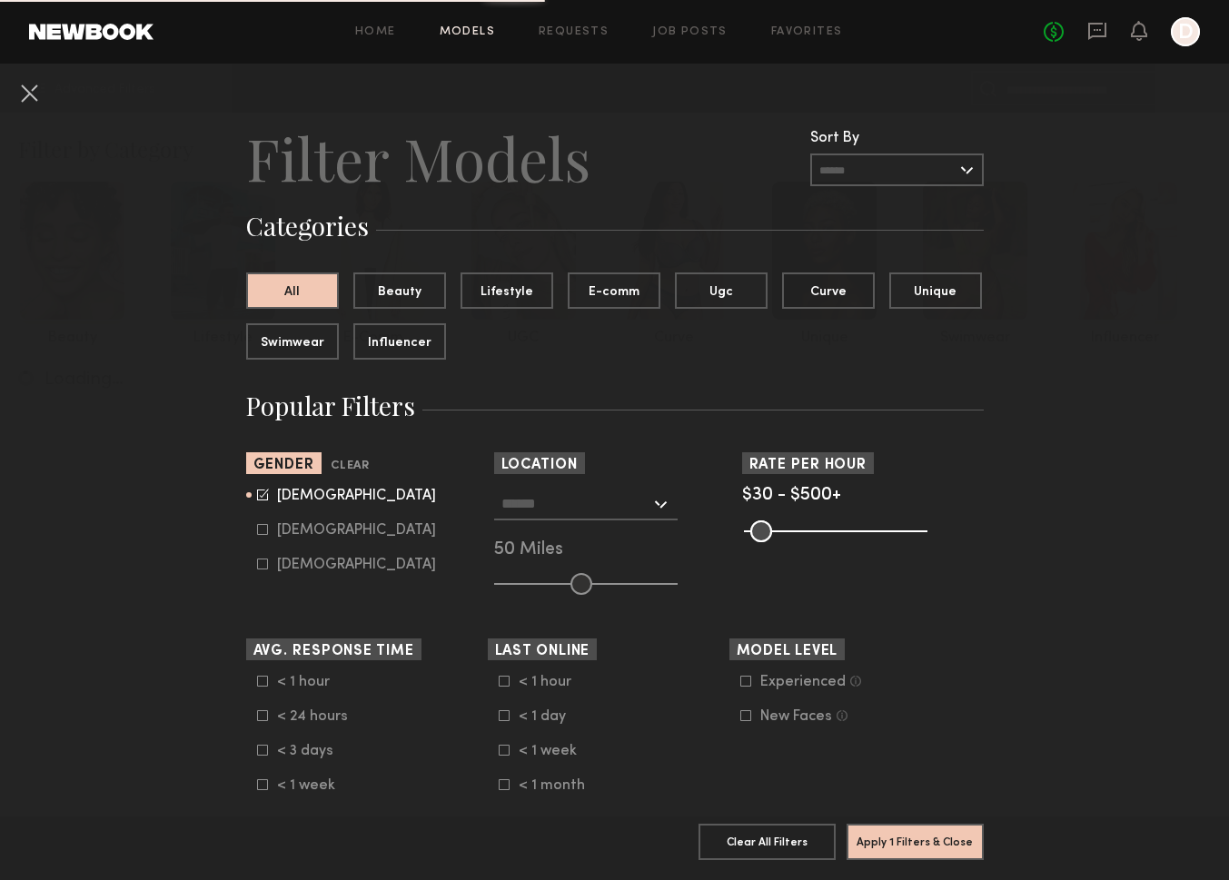
click at [654, 505] on div at bounding box center [585, 504] width 183 height 33
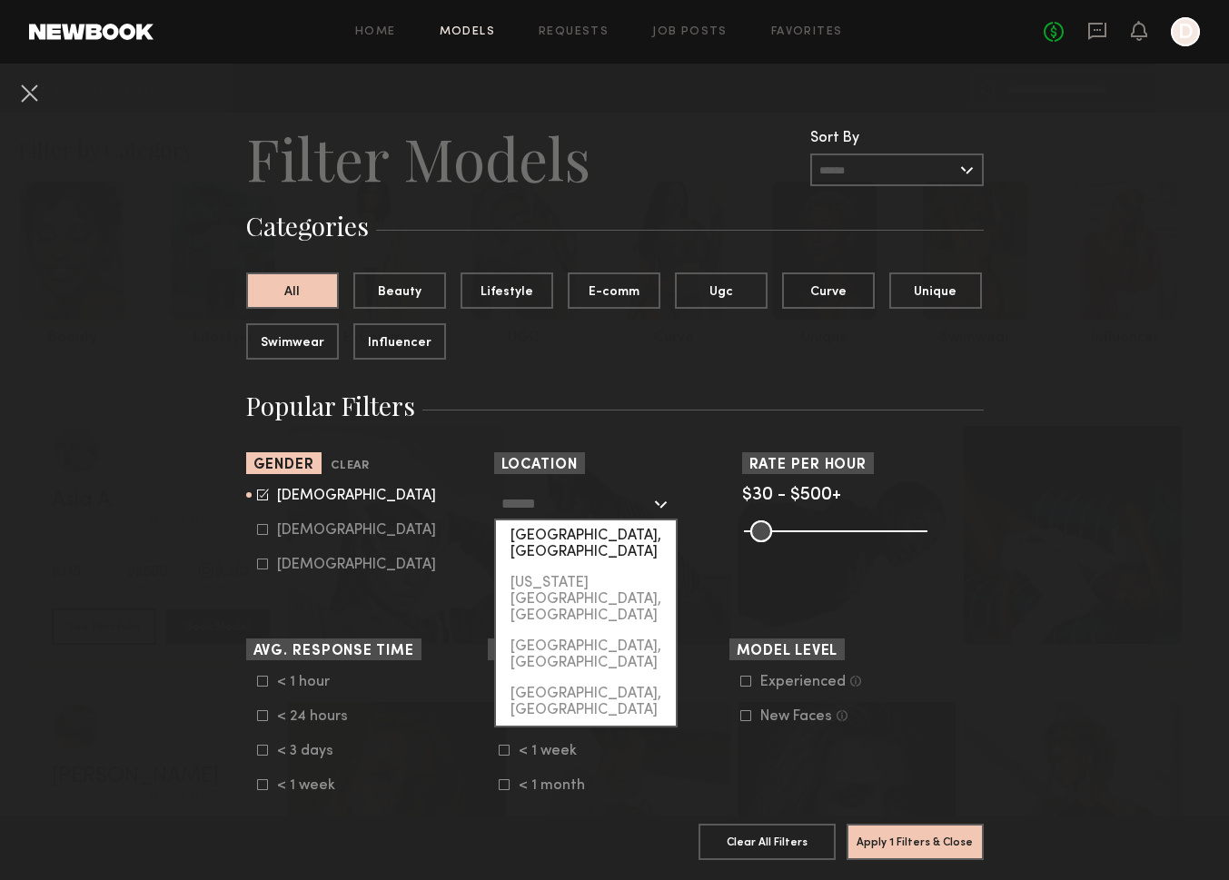
click at [649, 536] on div "Los Angeles, CA" at bounding box center [586, 543] width 180 height 47
type input "**********"
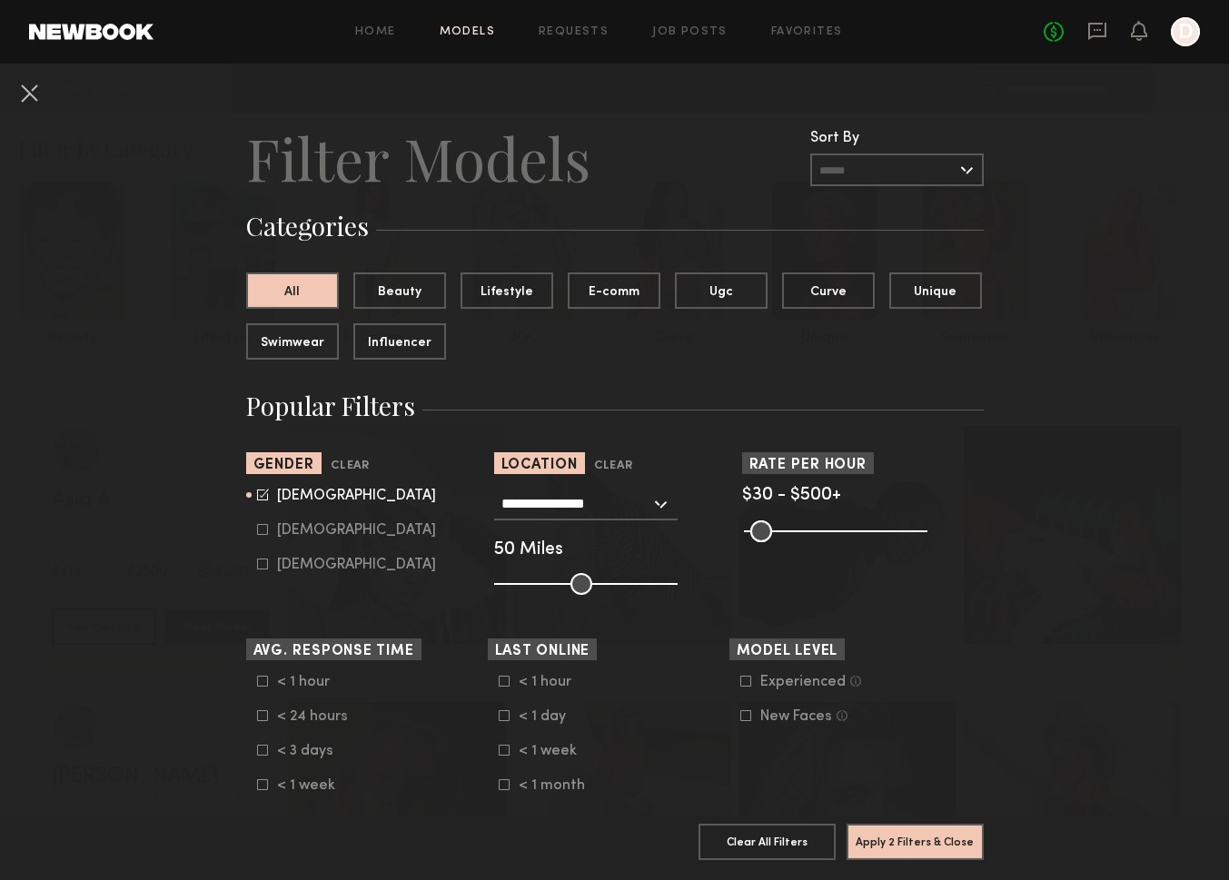
click at [580, 583] on input "range" at bounding box center [585, 584] width 183 height 22
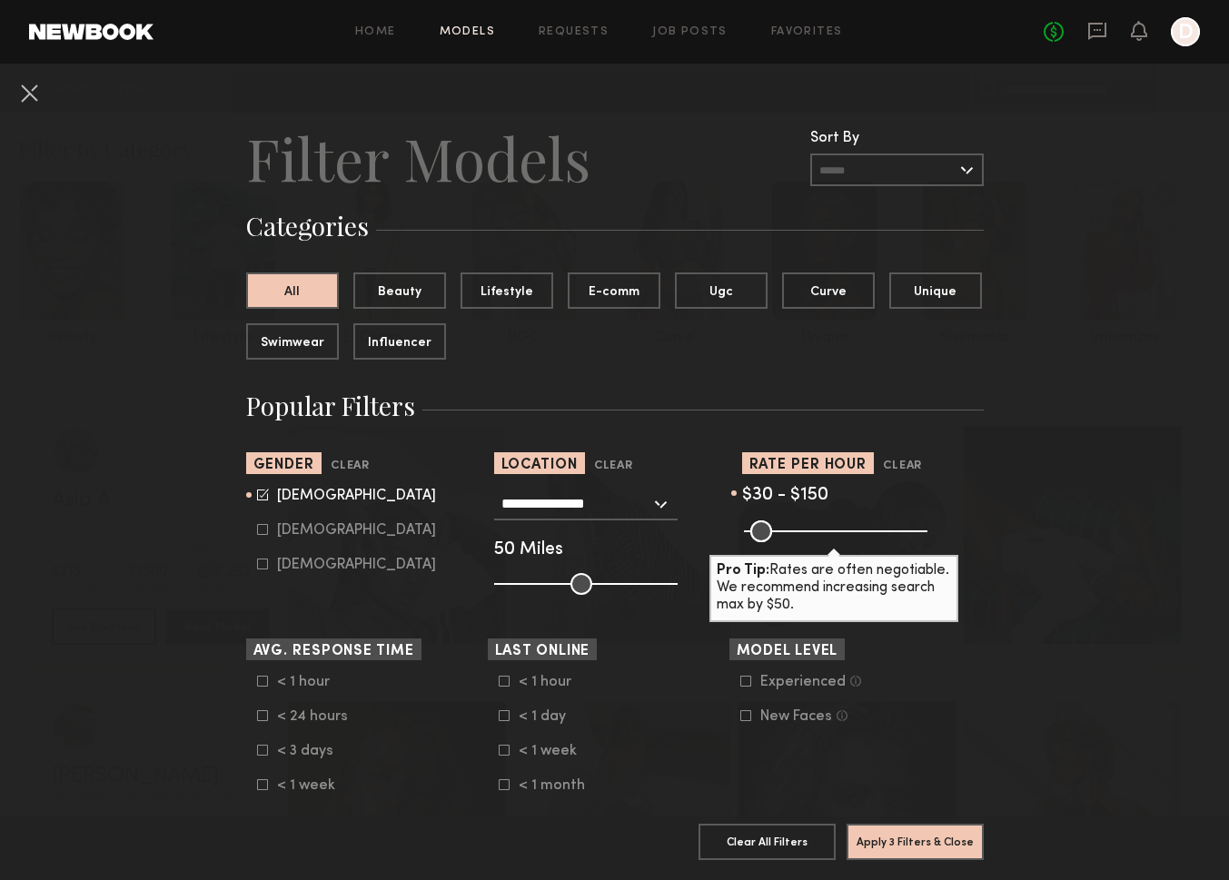
drag, startPoint x: 905, startPoint y: 526, endPoint x: 795, endPoint y: 543, distance: 111.2
type input "***"
click at [795, 540] on common-range-minmax at bounding box center [833, 529] width 183 height 22
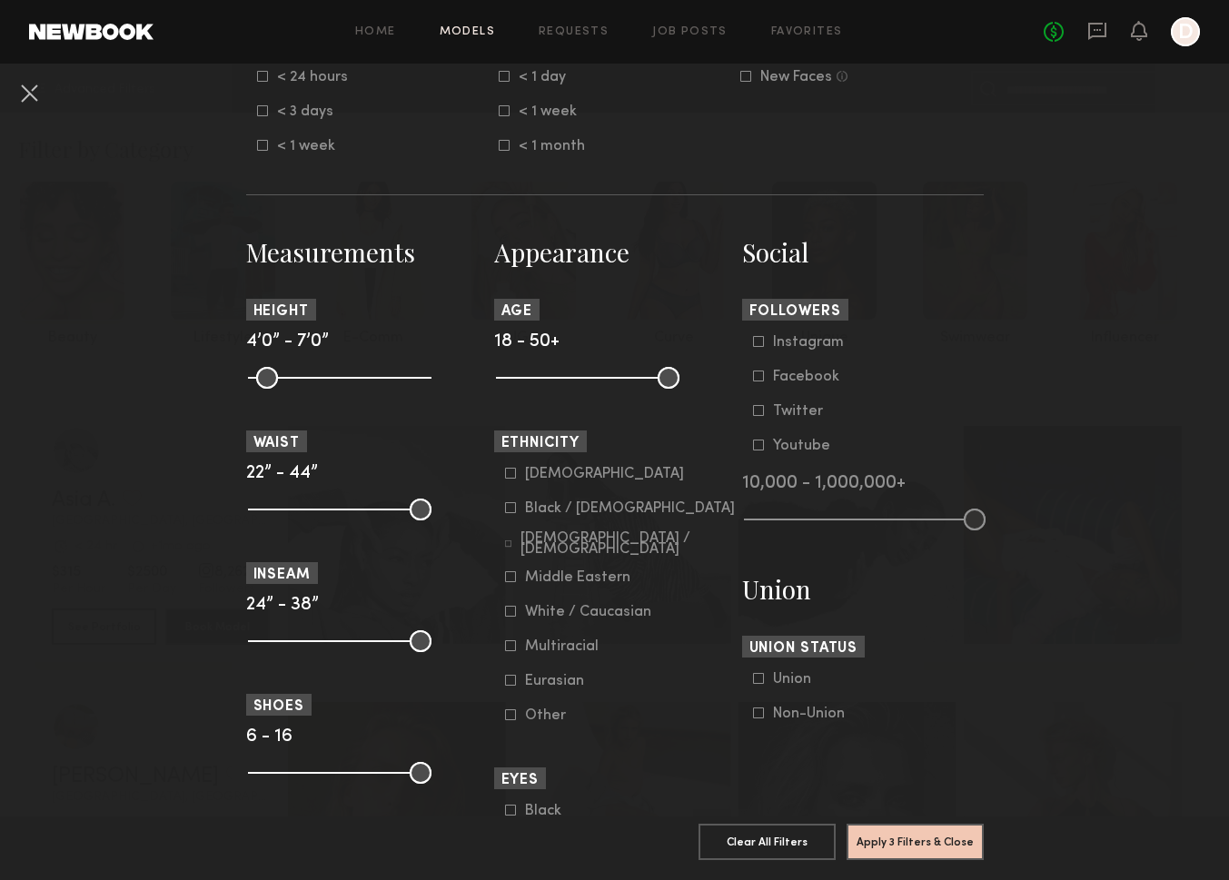
scroll to position [633, 0]
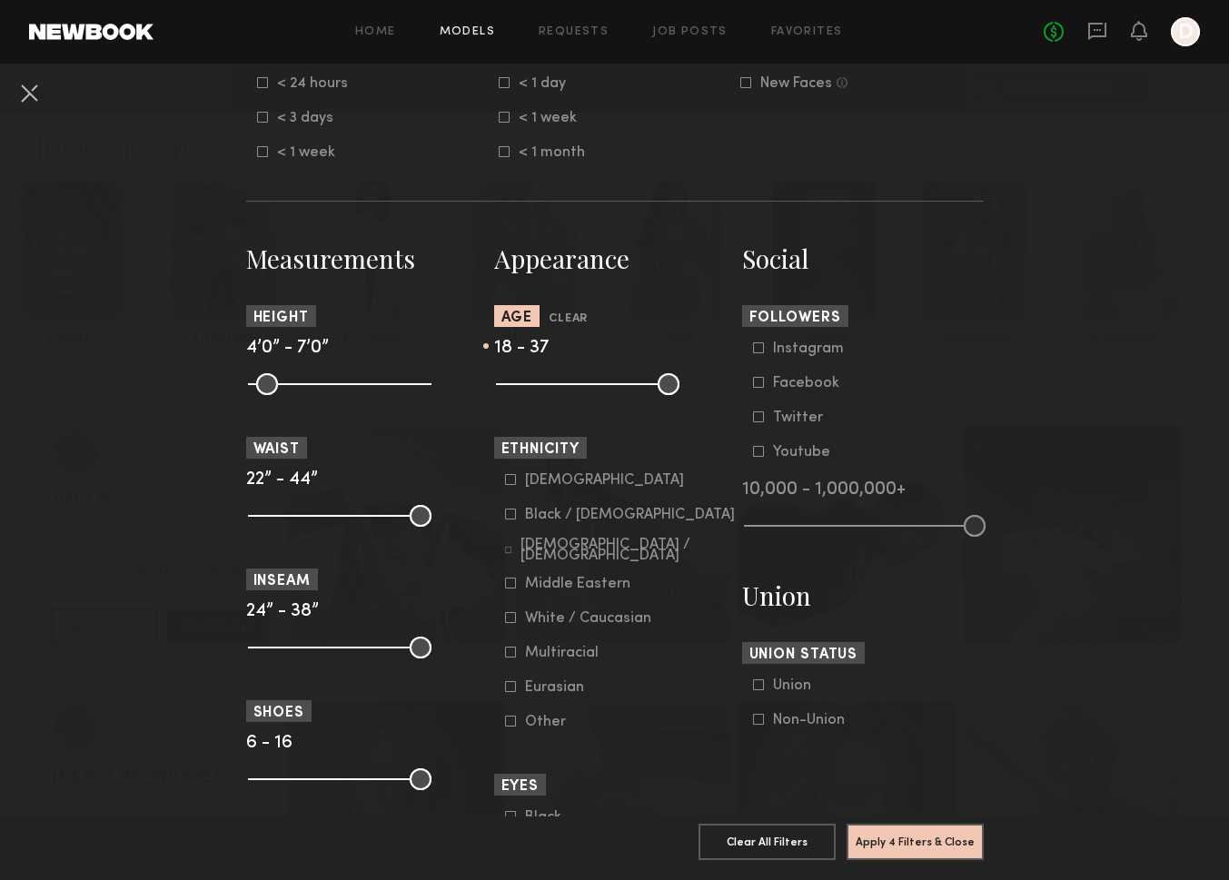
drag, startPoint x: 667, startPoint y: 390, endPoint x: 601, endPoint y: 390, distance: 66.3
type input "**"
click at [601, 390] on input "range" at bounding box center [587, 384] width 183 height 22
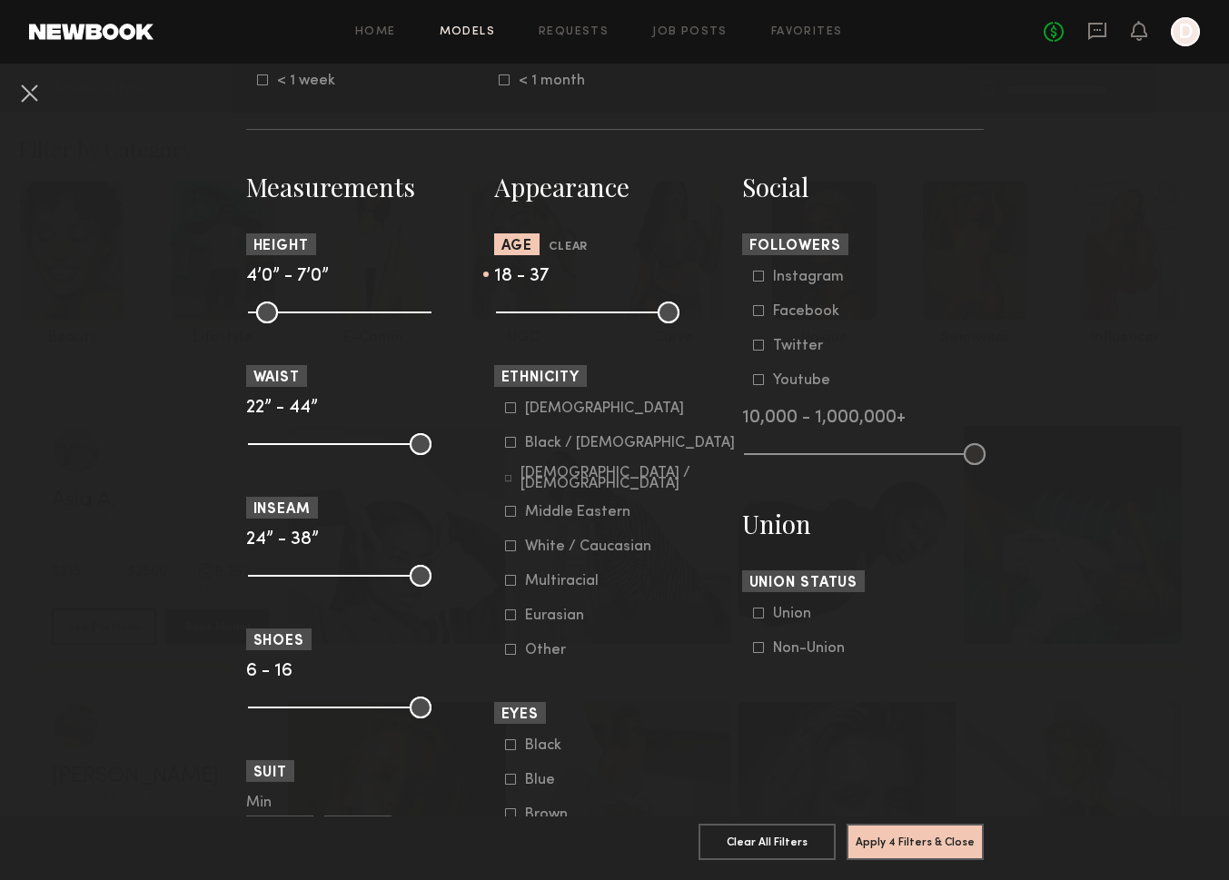
scroll to position [706, 0]
click at [919, 838] on button "Apply 4 Filters & Close" at bounding box center [914, 841] width 137 height 36
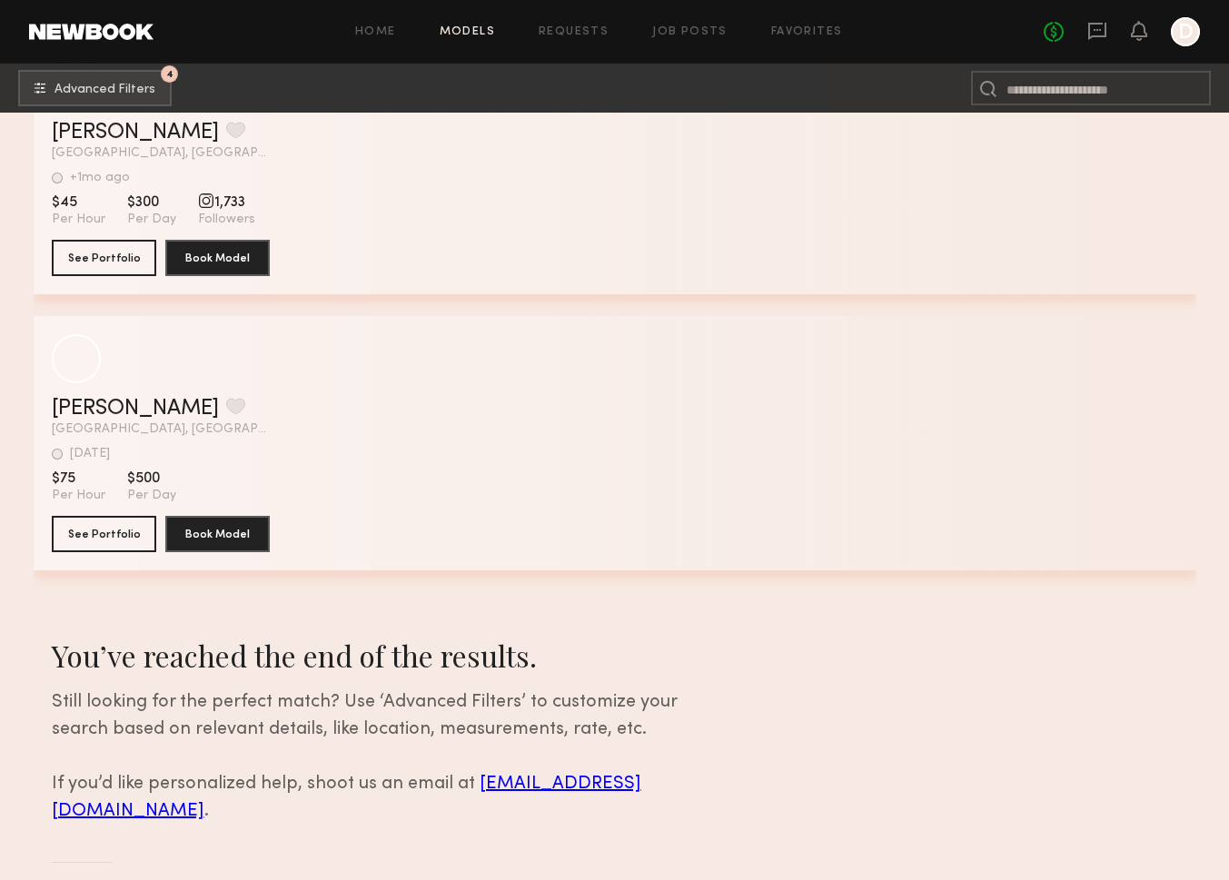
scroll to position [146404, 0]
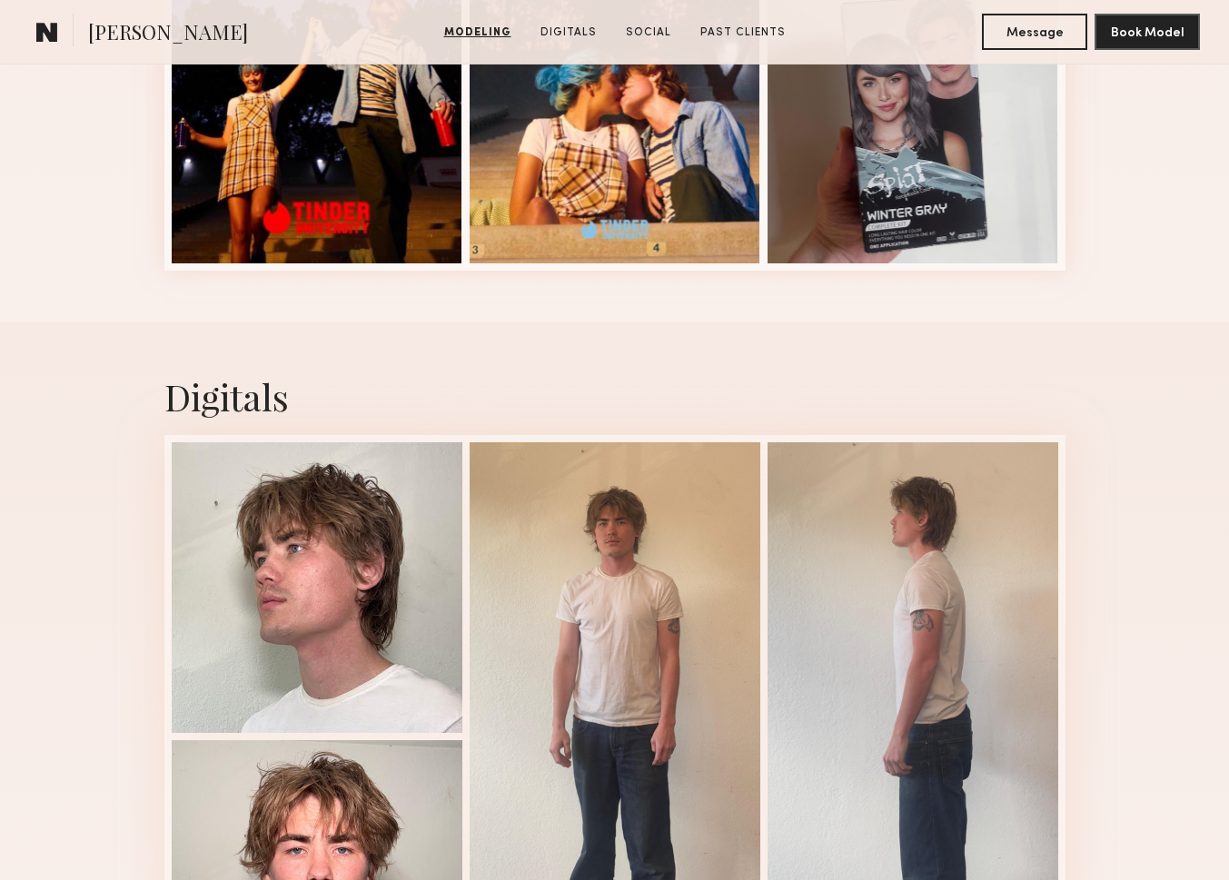
scroll to position [1135, 0]
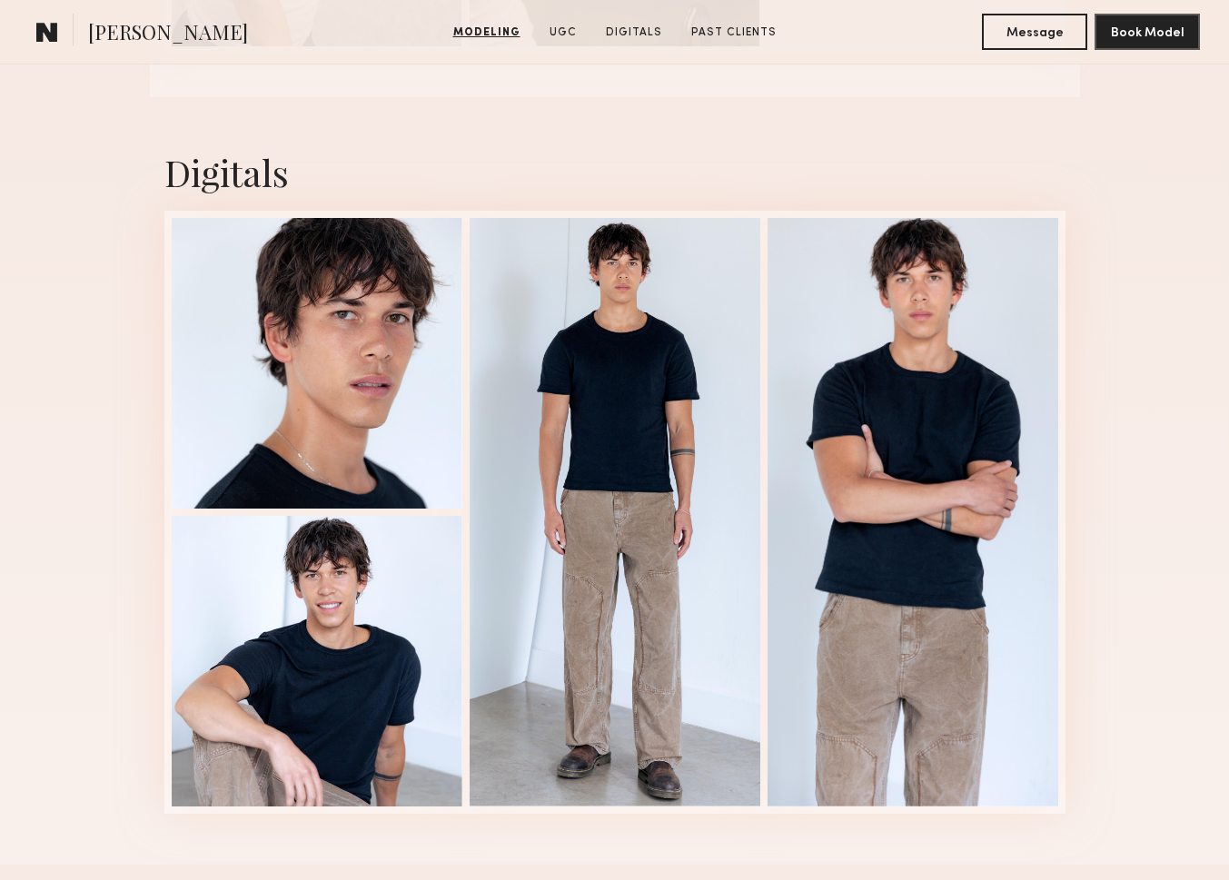
scroll to position [2223, 0]
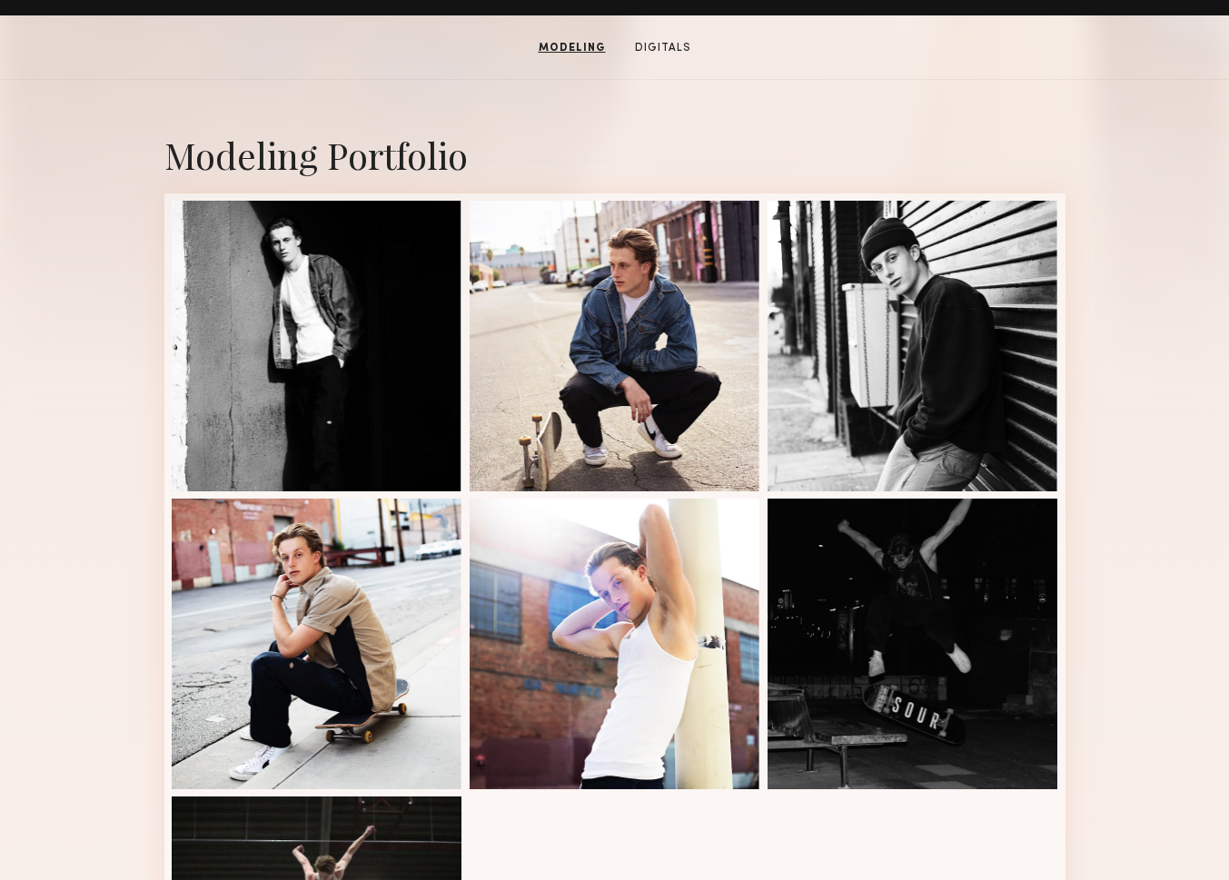
scroll to position [357, 0]
